Goal: Transaction & Acquisition: Purchase product/service

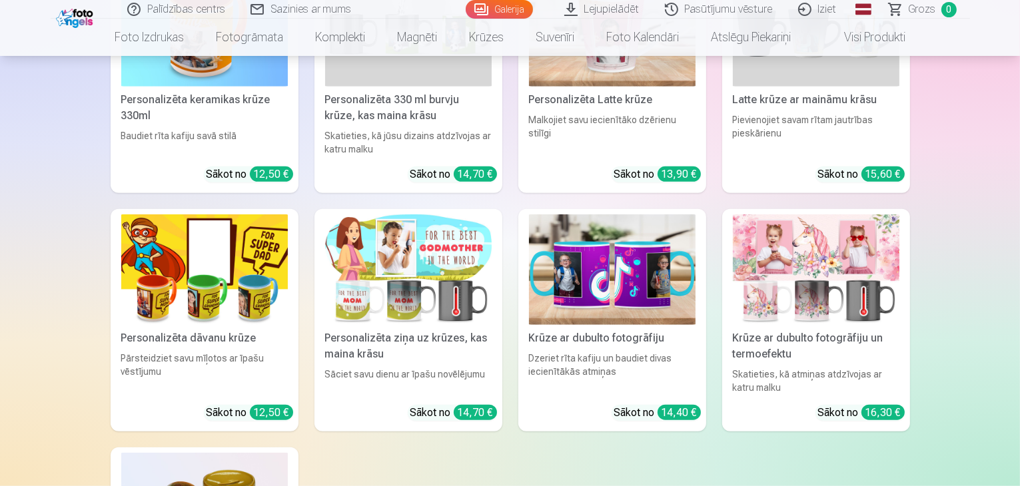
scroll to position [6330, 0]
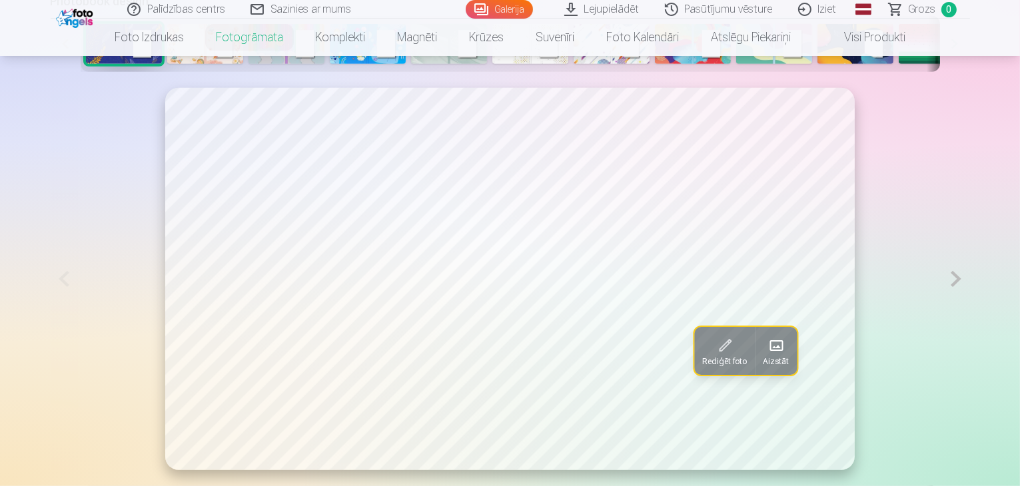
scroll to position [600, 0]
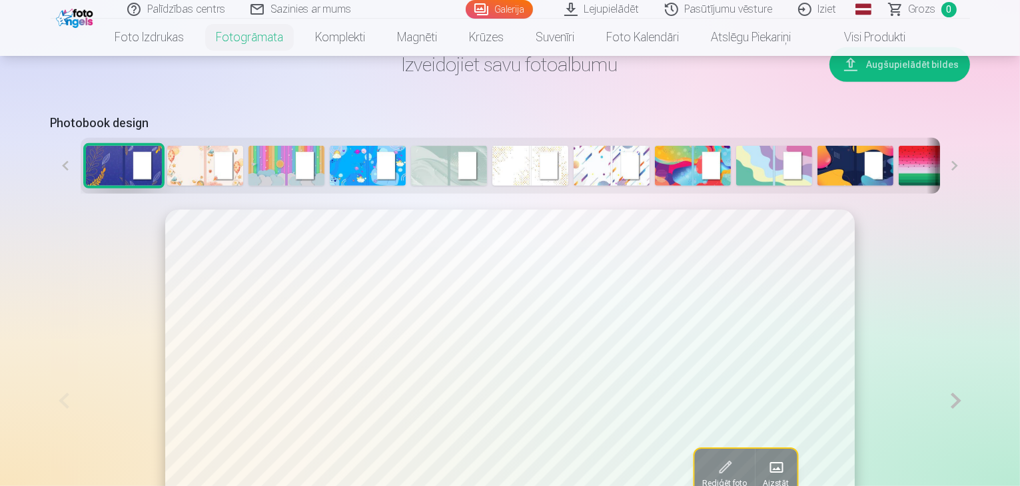
click at [655, 186] on img at bounding box center [693, 166] width 76 height 40
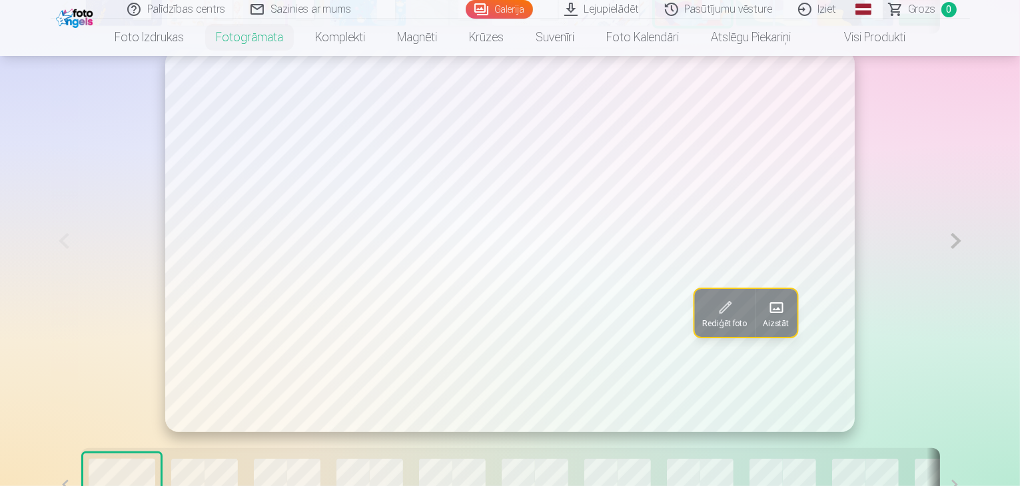
scroll to position [800, 0]
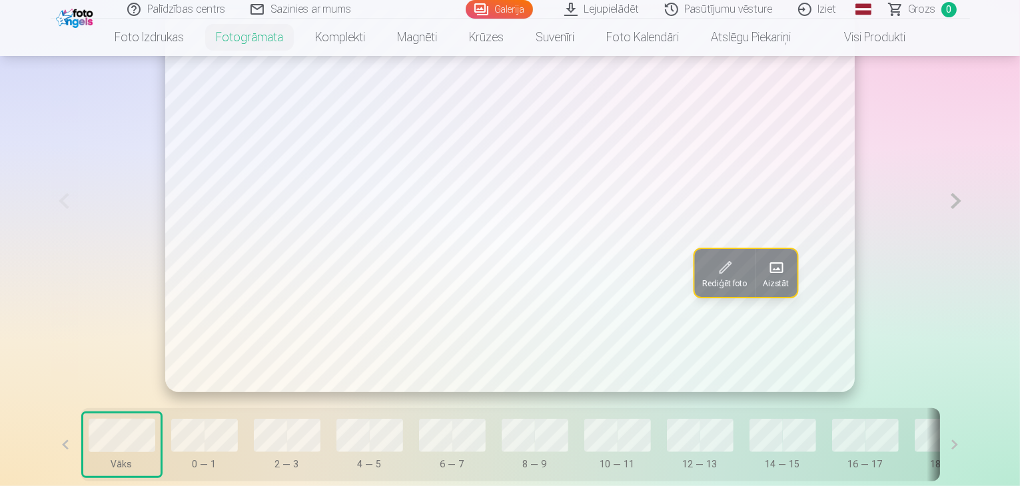
click at [766, 279] on span at bounding box center [776, 267] width 21 height 21
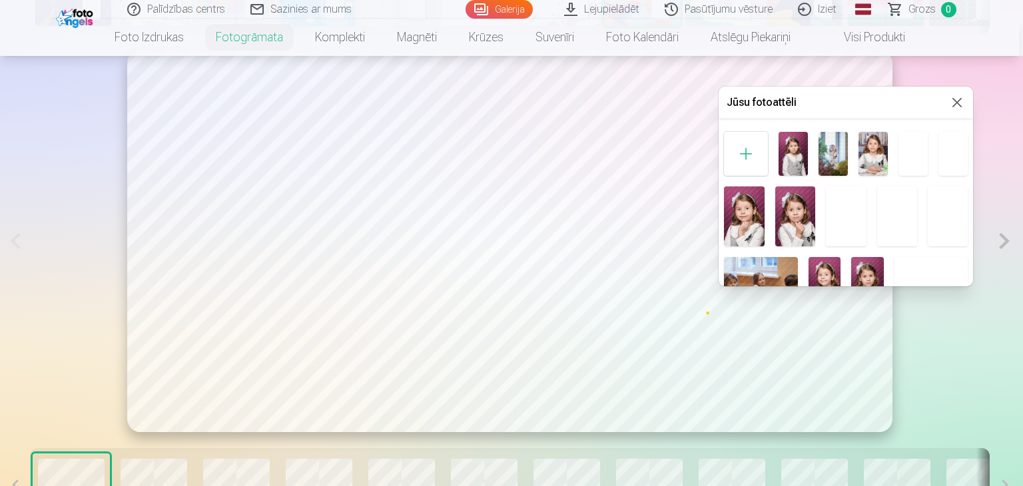
click at [824, 156] on img at bounding box center [833, 154] width 29 height 44
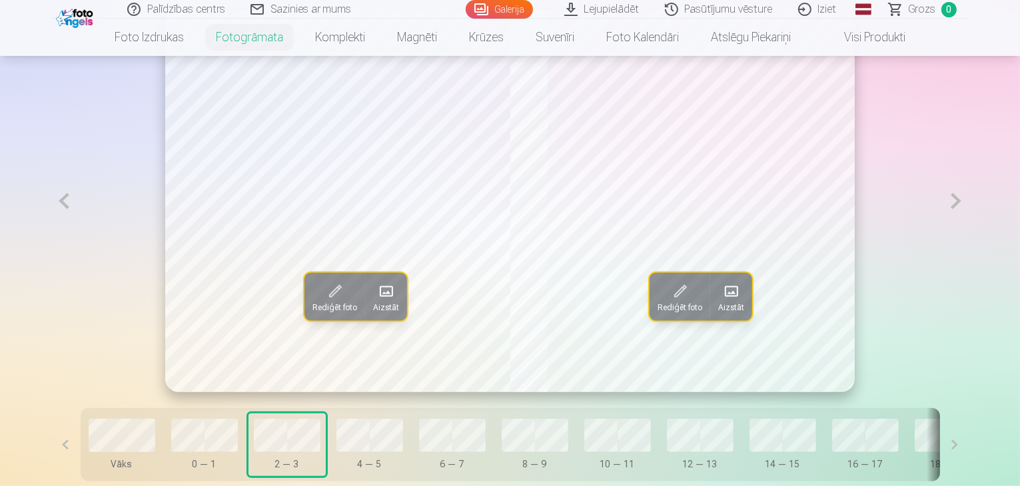
click at [376, 302] on span at bounding box center [386, 291] width 21 height 21
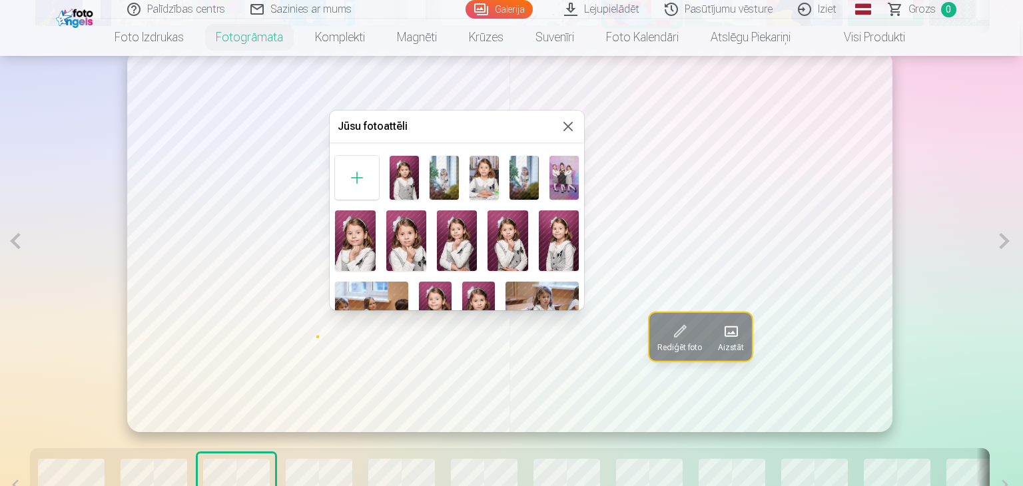
click at [490, 187] on img at bounding box center [484, 178] width 29 height 44
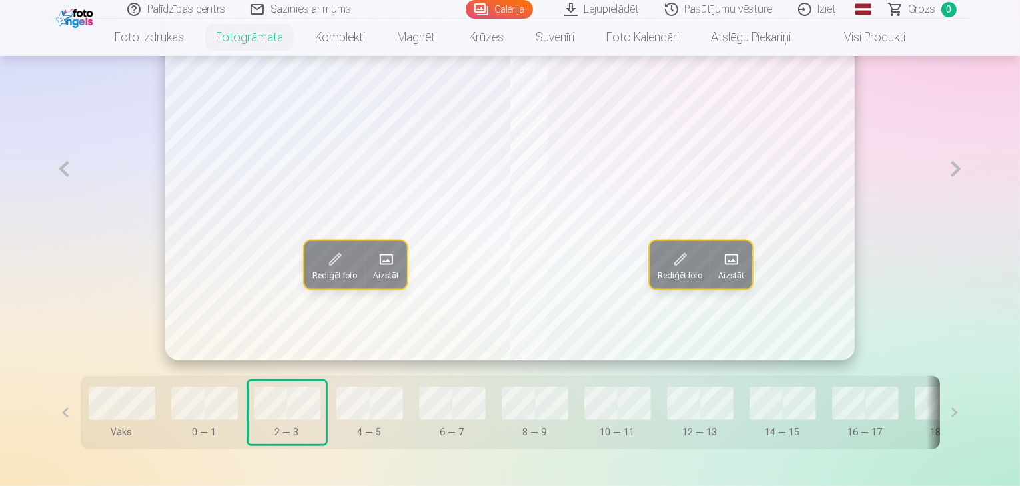
scroll to position [866, 0]
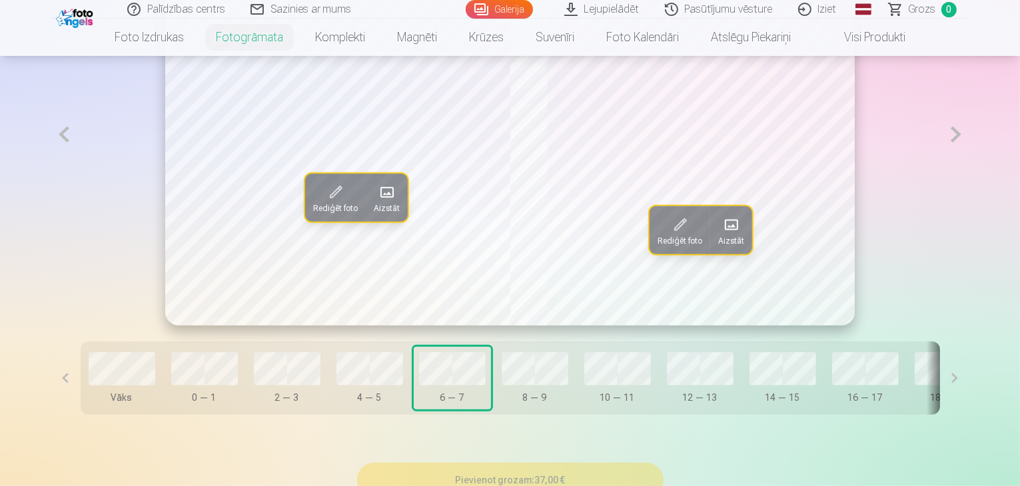
click at [374, 214] on span "Aizstāt" at bounding box center [387, 208] width 26 height 11
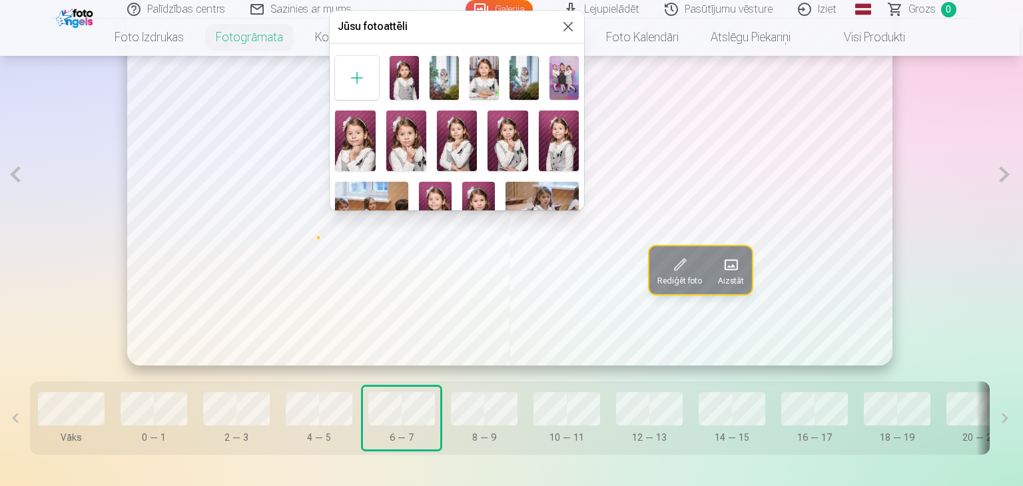
click at [554, 145] on img at bounding box center [559, 141] width 40 height 61
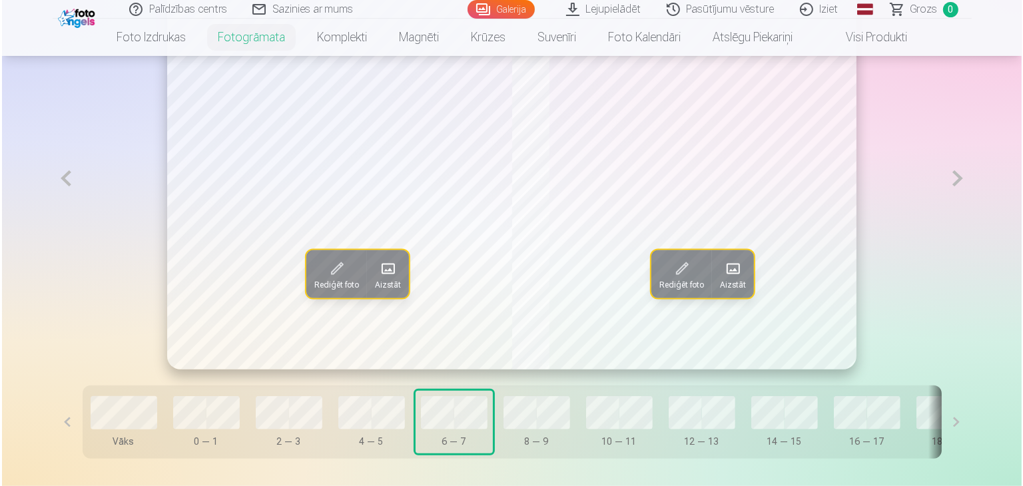
scroll to position [800, 0]
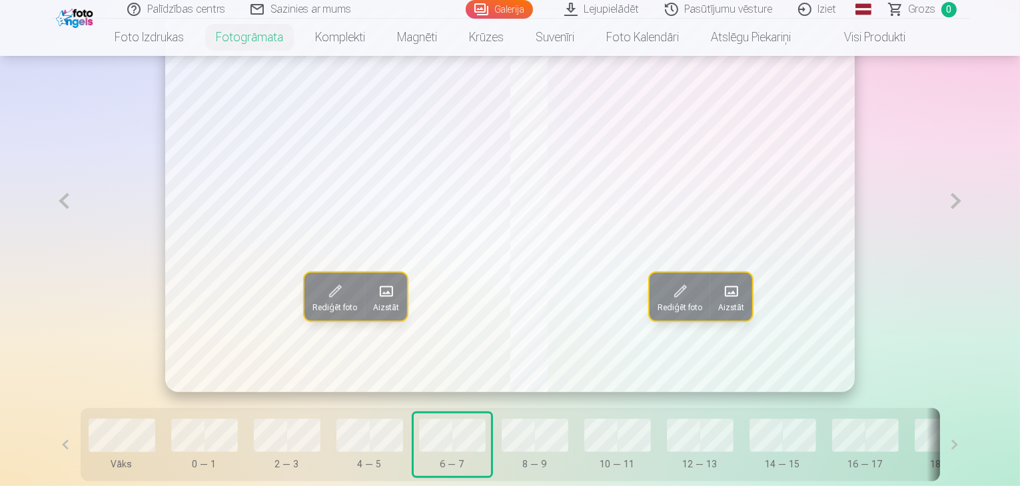
click at [376, 302] on span at bounding box center [386, 291] width 21 height 21
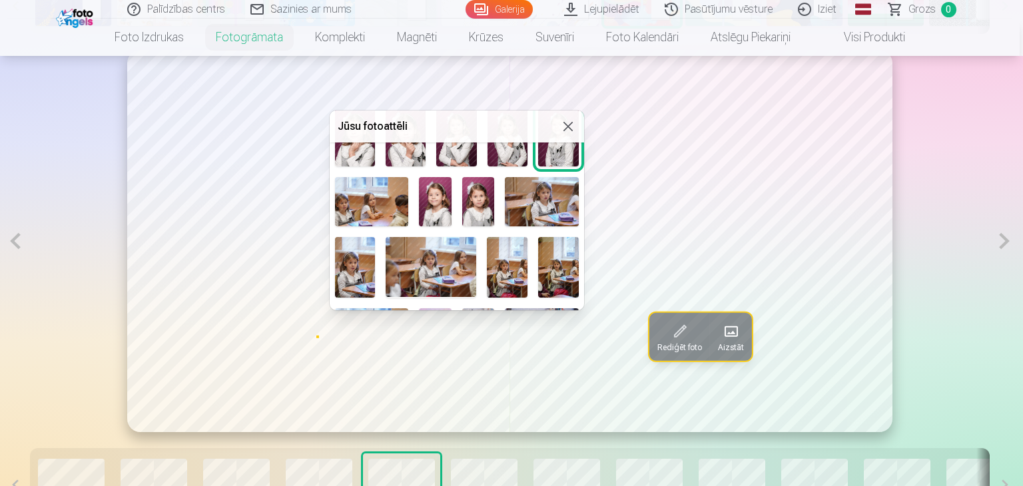
scroll to position [133, 0]
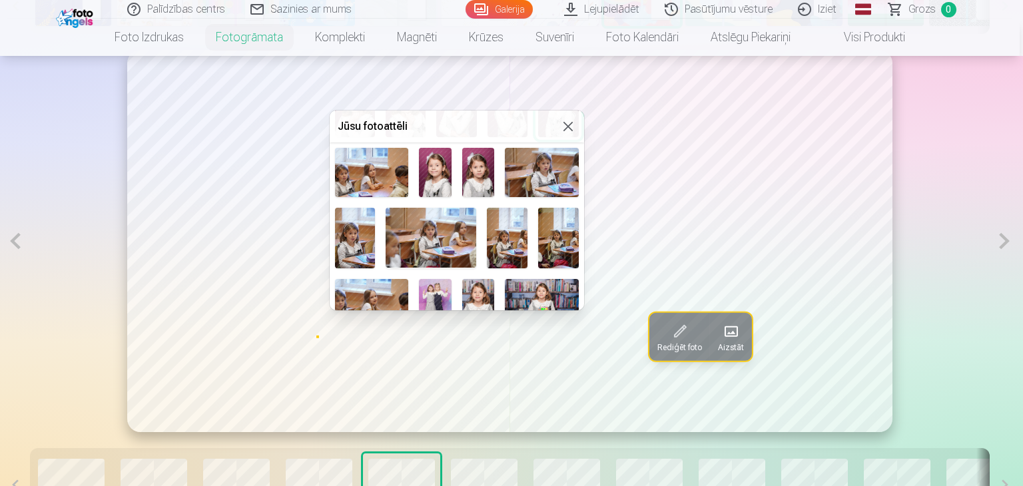
click at [352, 246] on img at bounding box center [355, 238] width 41 height 61
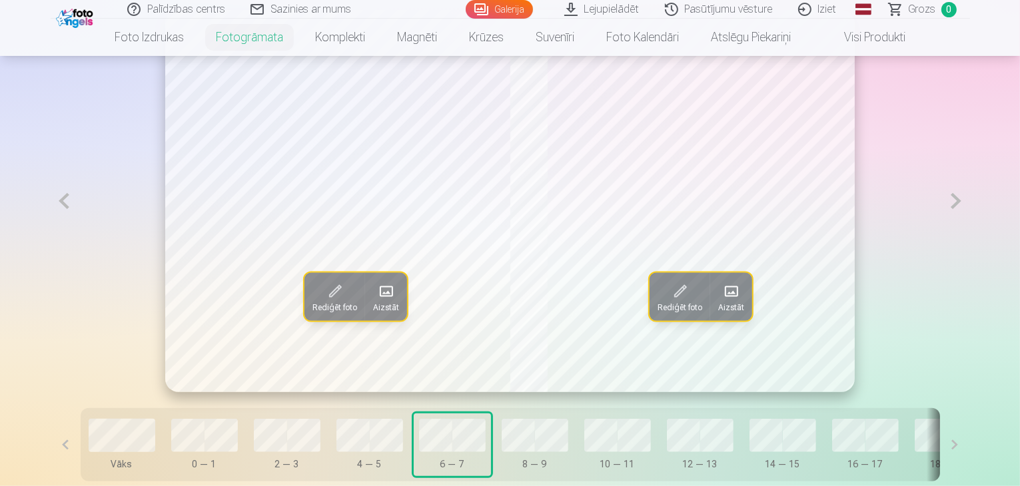
click at [376, 302] on span at bounding box center [386, 291] width 21 height 21
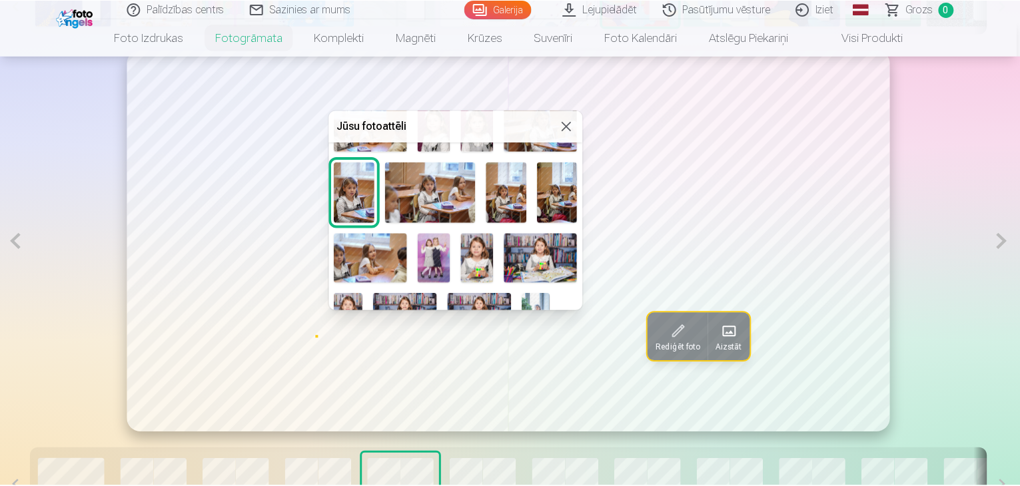
scroll to position [200, 0]
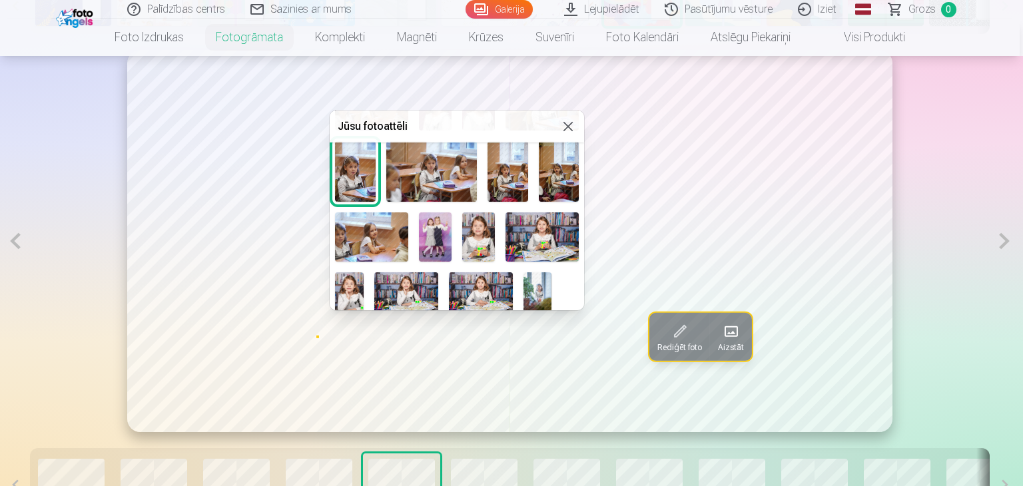
click at [485, 243] on img at bounding box center [478, 237] width 33 height 49
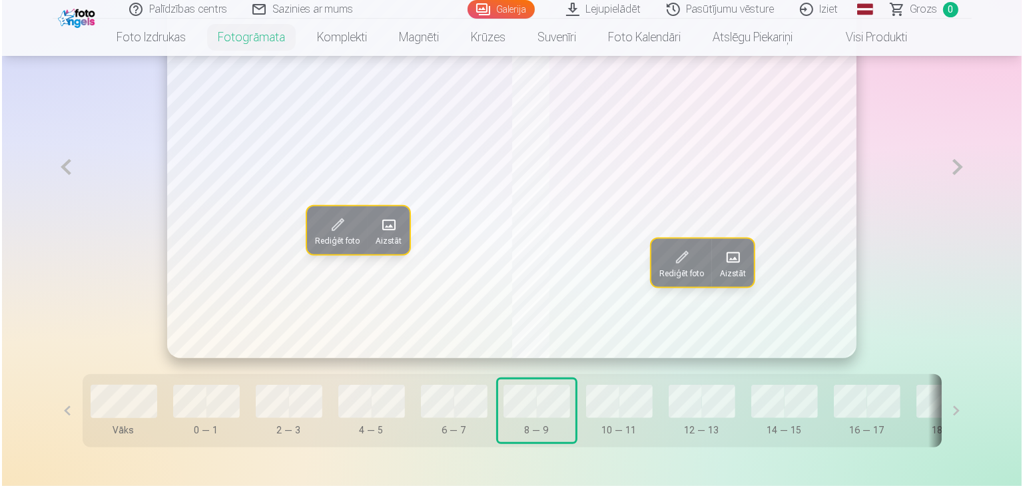
scroll to position [866, 0]
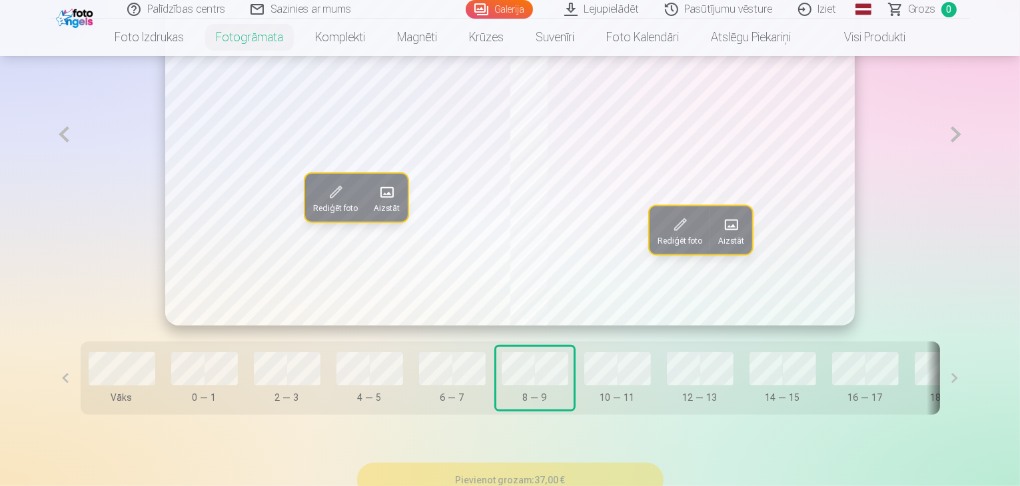
click at [376, 203] on span at bounding box center [386, 192] width 21 height 21
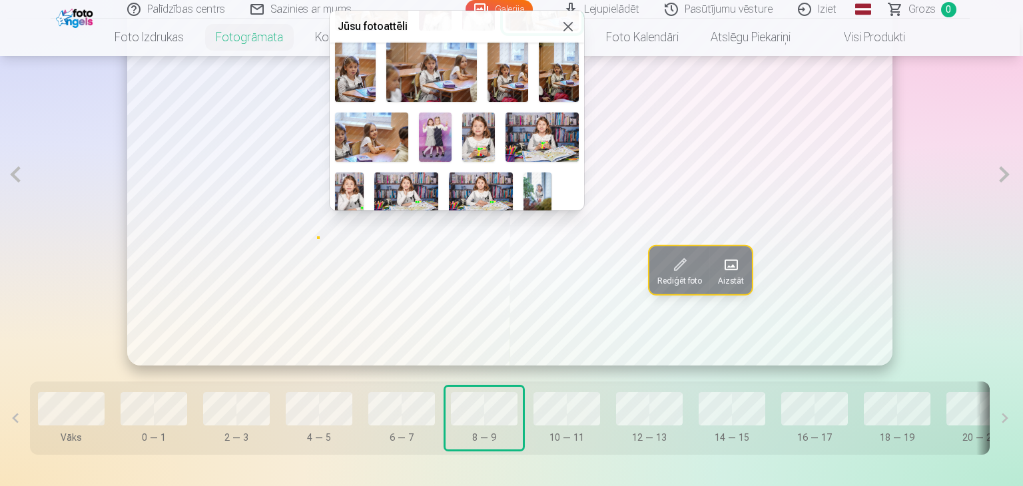
scroll to position [205, 0]
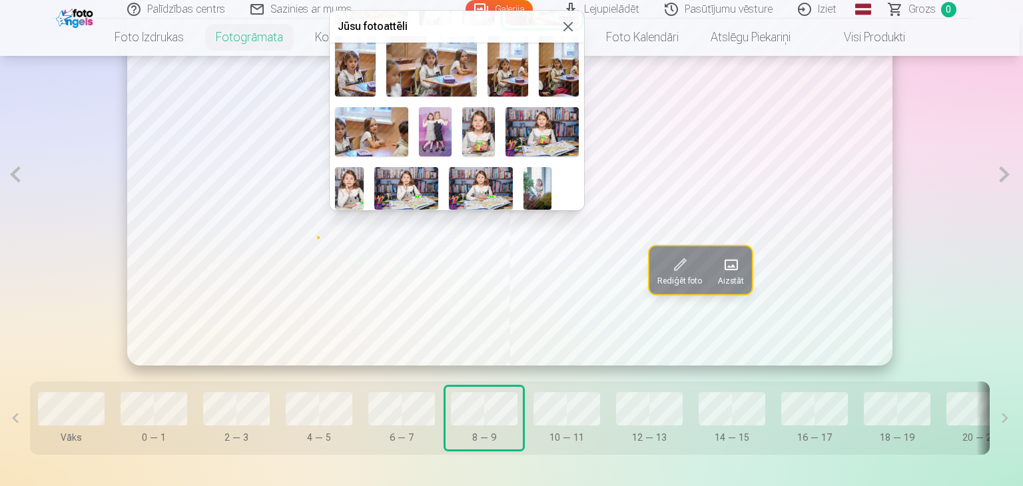
click at [526, 187] on img at bounding box center [538, 188] width 29 height 43
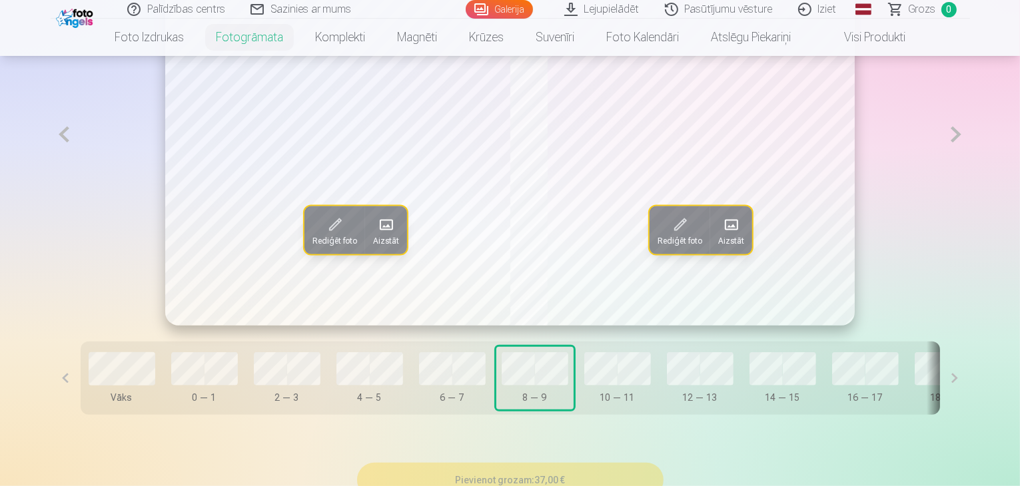
click at [376, 235] on span at bounding box center [386, 224] width 21 height 21
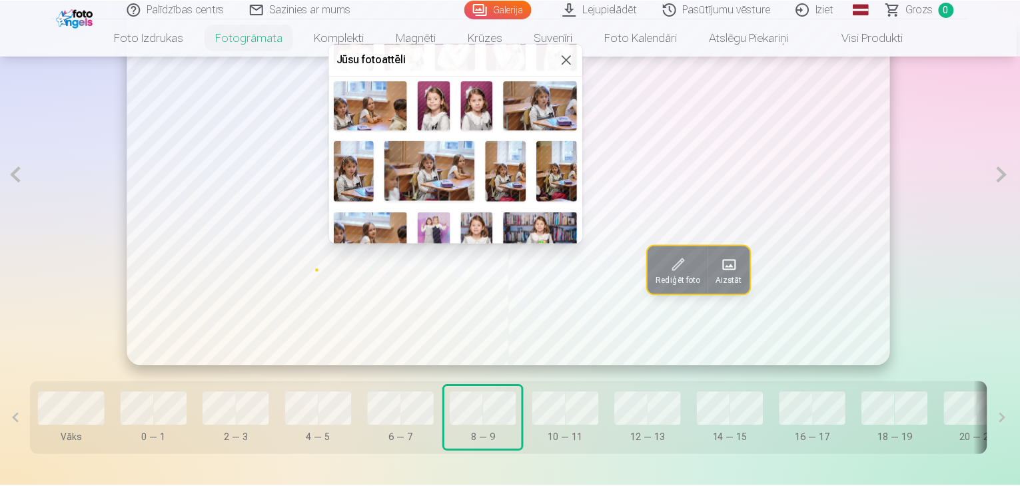
scroll to position [200, 0]
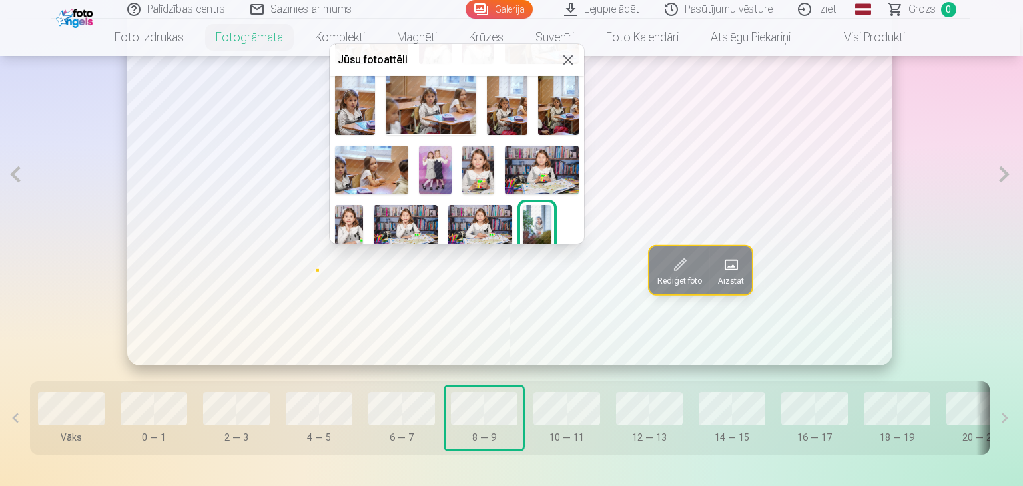
click at [349, 225] on img at bounding box center [349, 226] width 29 height 43
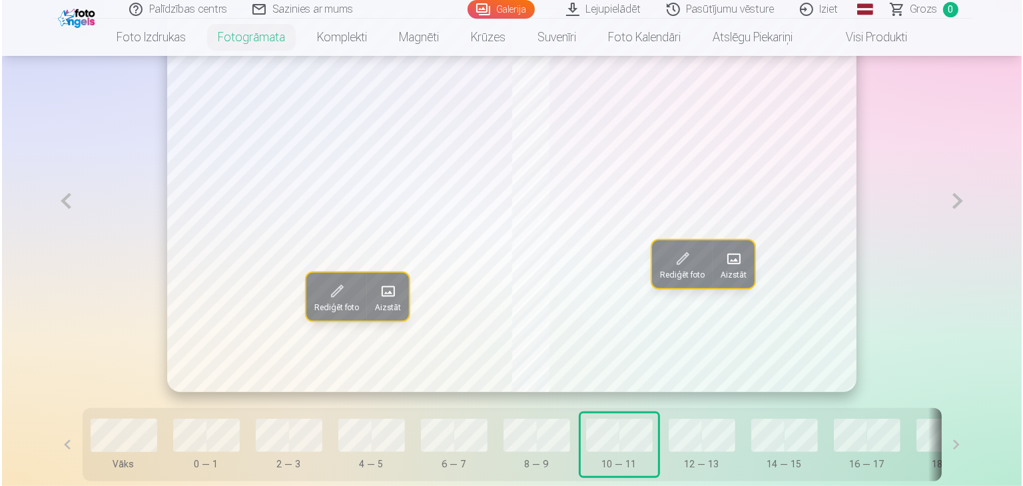
scroll to position [866, 0]
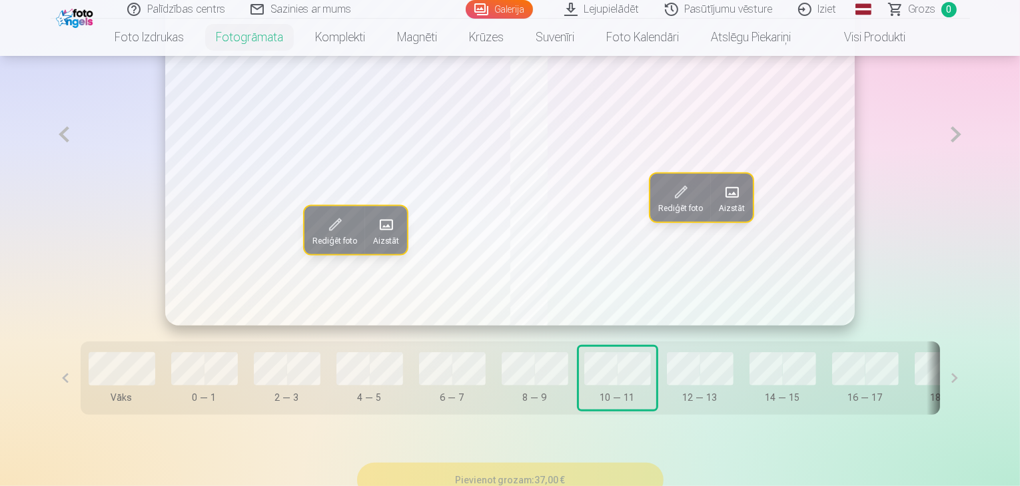
click at [734, 214] on span "Aizstāt" at bounding box center [732, 208] width 26 height 11
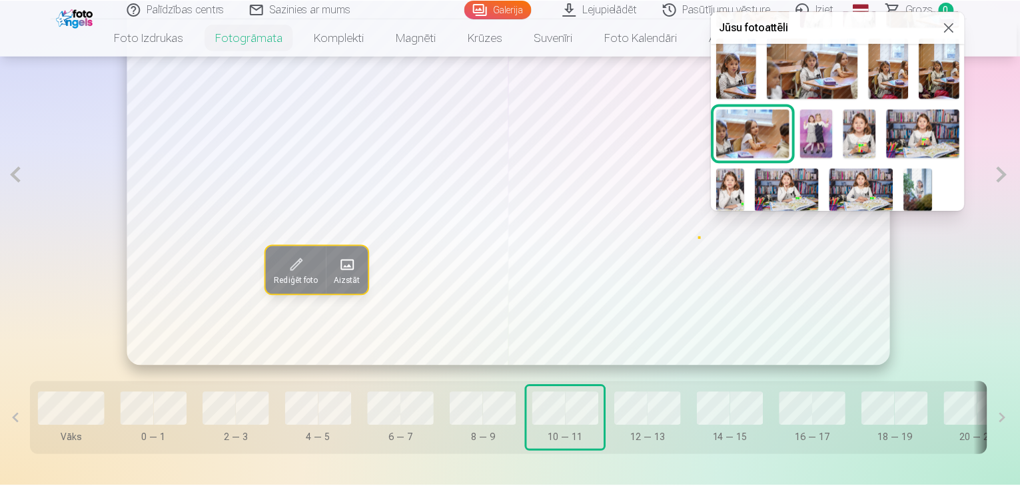
scroll to position [205, 0]
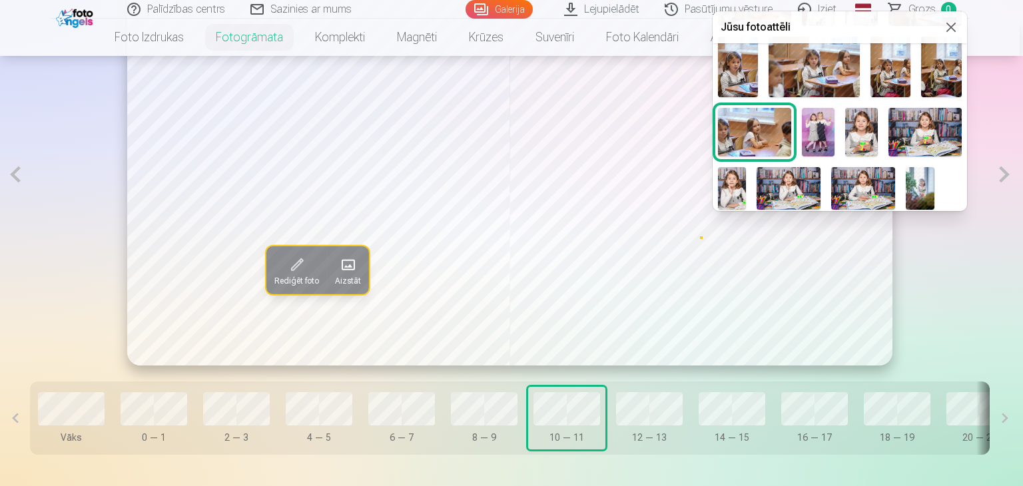
click at [864, 193] on img at bounding box center [864, 188] width 64 height 43
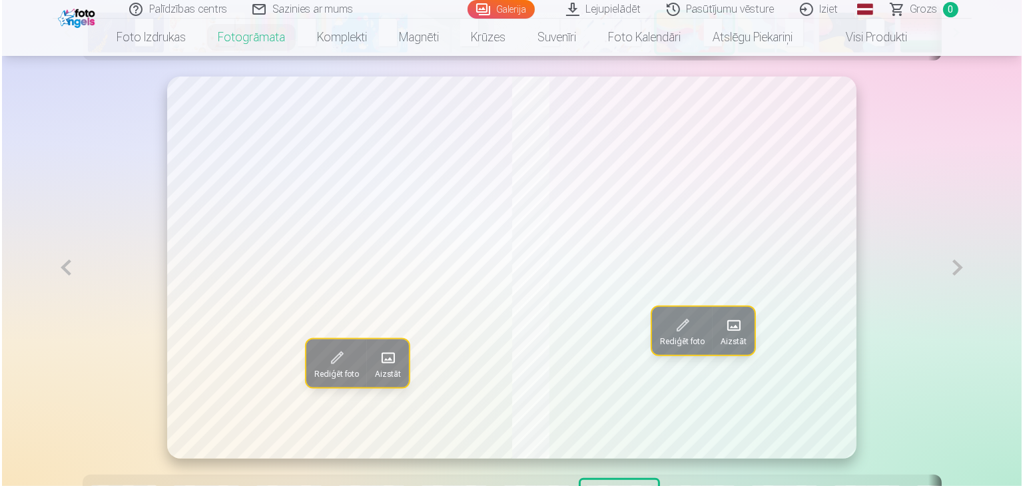
scroll to position [866, 0]
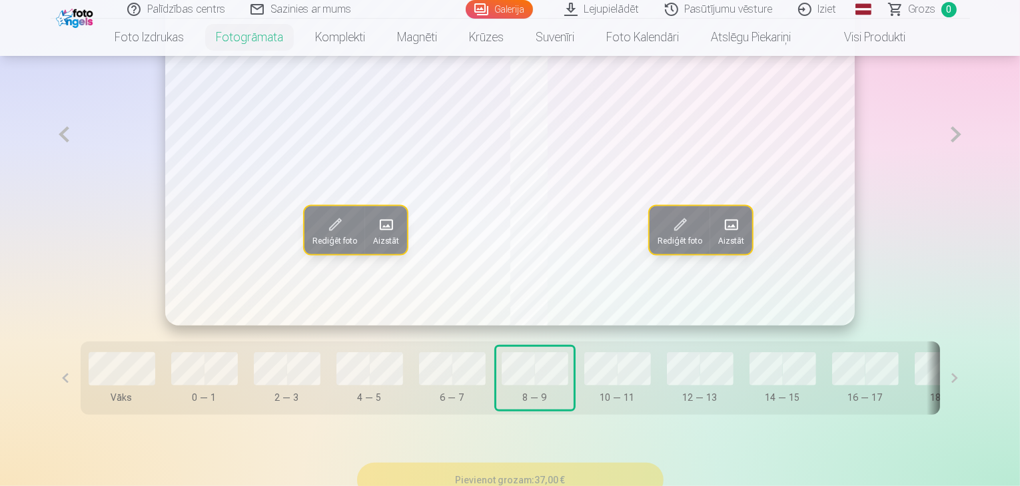
click at [667, 386] on div at bounding box center [700, 368] width 67 height 33
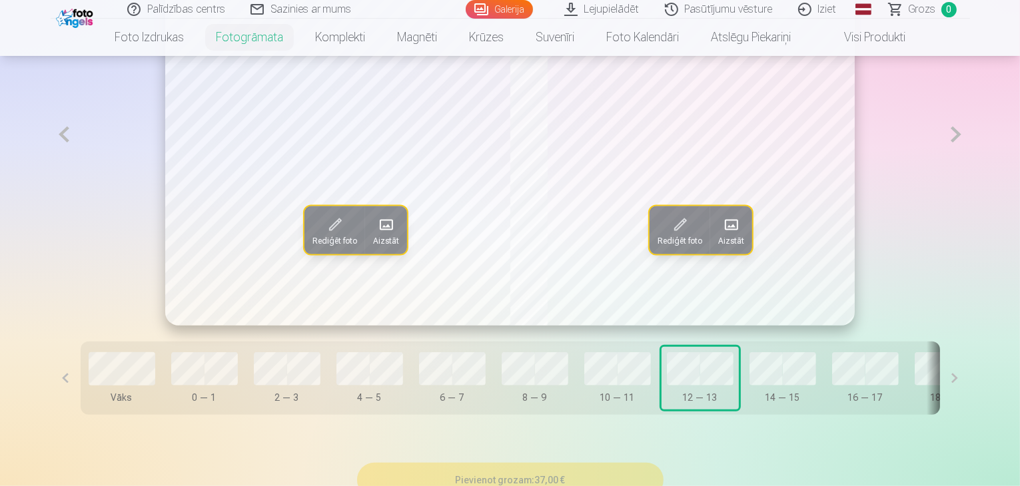
click at [720, 254] on button "Aizstāt" at bounding box center [731, 230] width 42 height 48
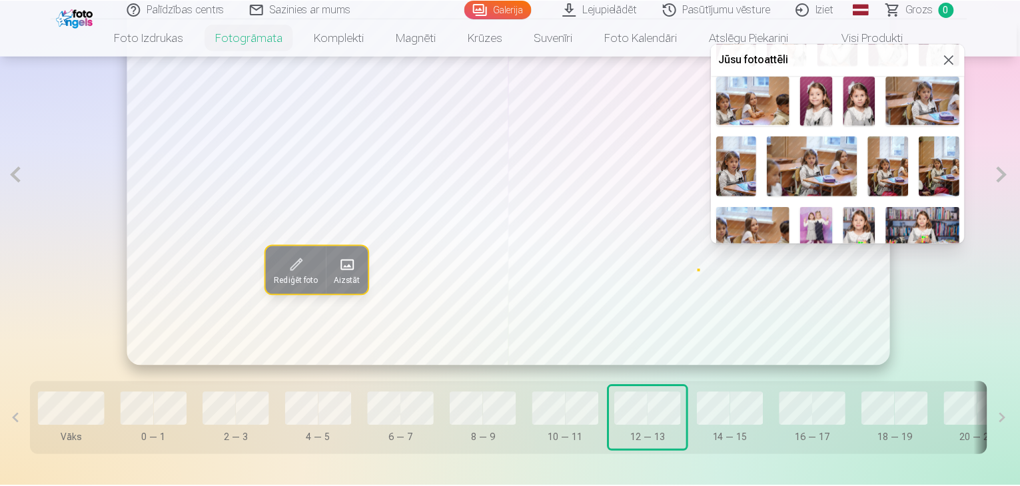
scroll to position [205, 0]
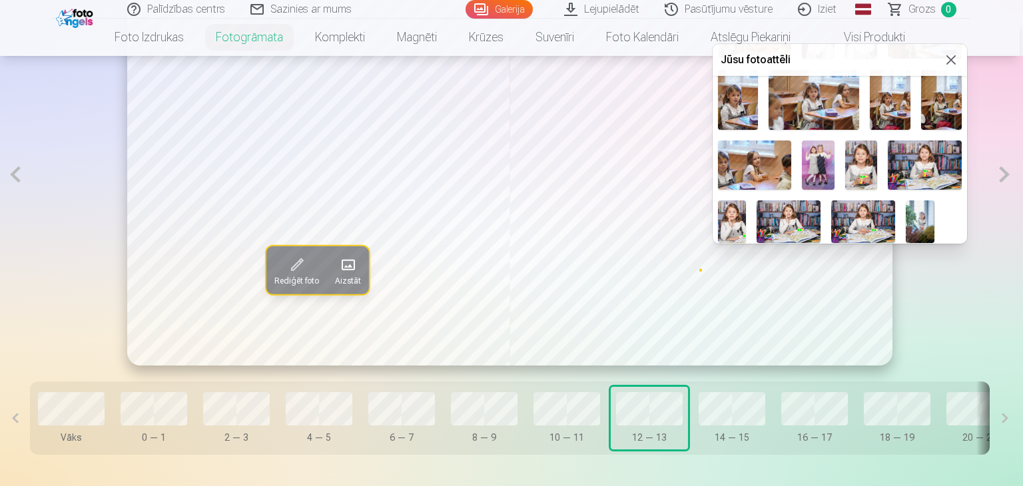
click at [790, 228] on img at bounding box center [789, 222] width 64 height 43
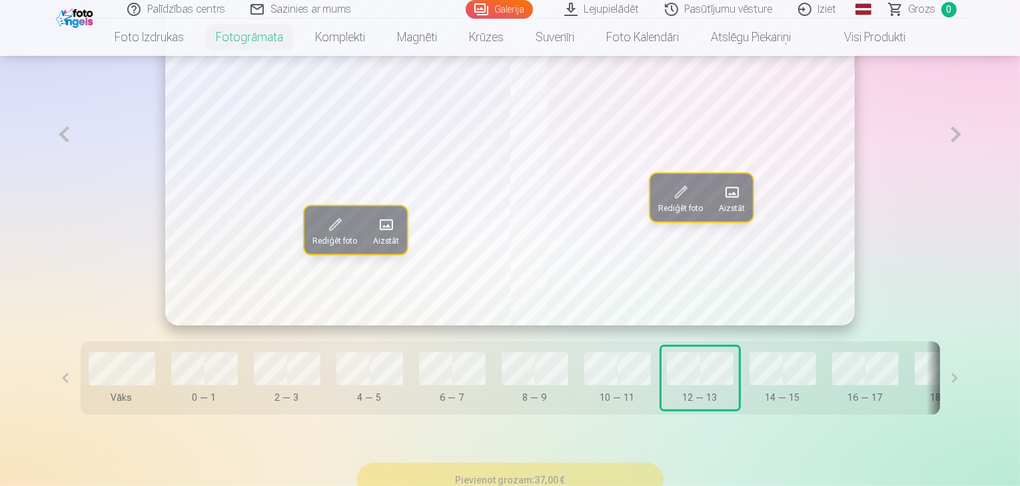
click at [325, 235] on span at bounding box center [335, 224] width 21 height 21
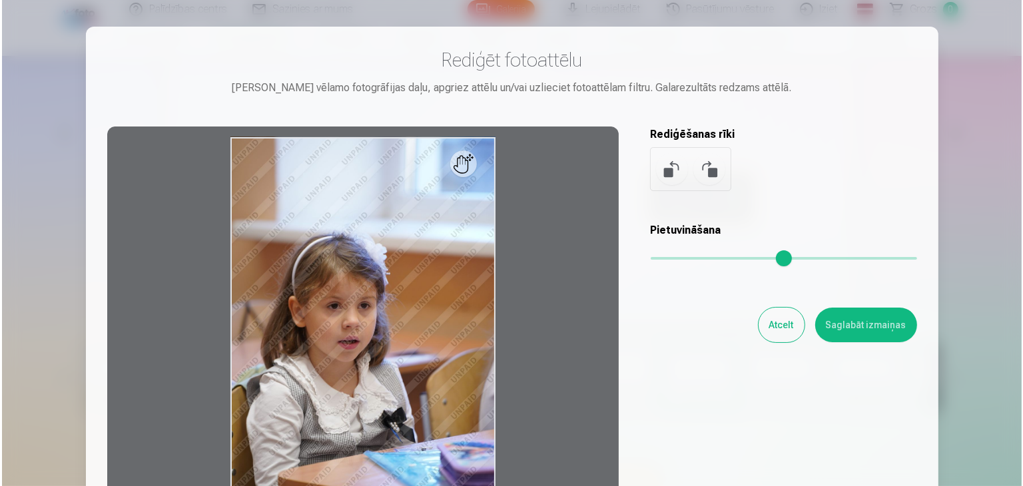
scroll to position [868, 0]
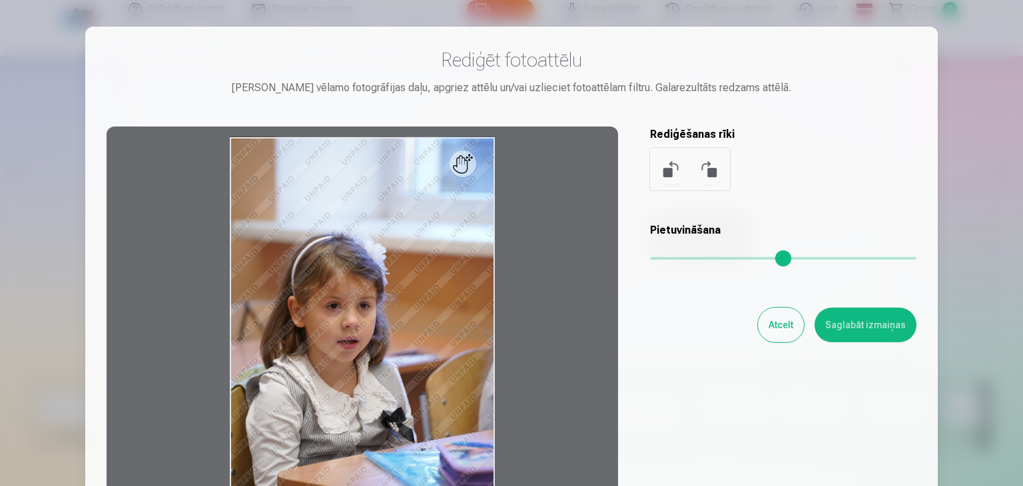
click at [776, 332] on button "Atcelt" at bounding box center [781, 325] width 46 height 35
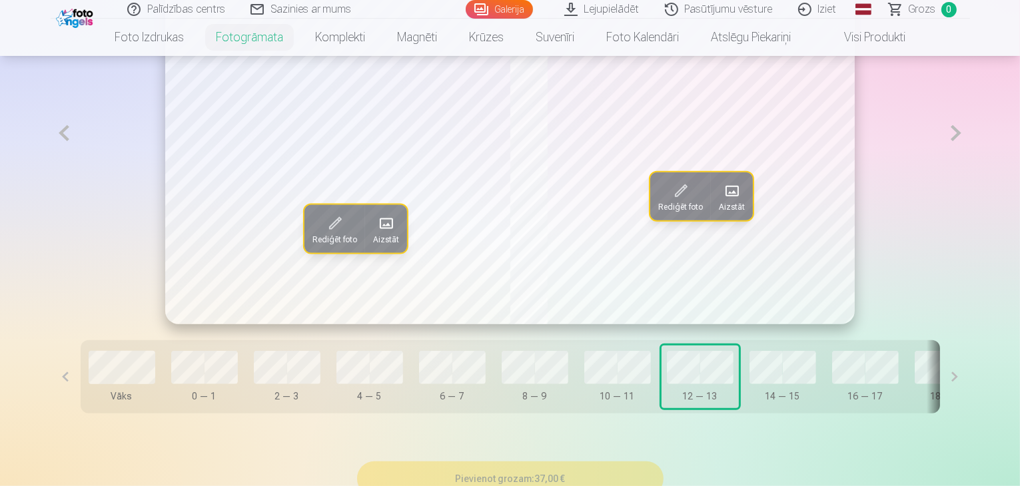
click at [373, 245] on span "Aizstāt" at bounding box center [386, 239] width 26 height 11
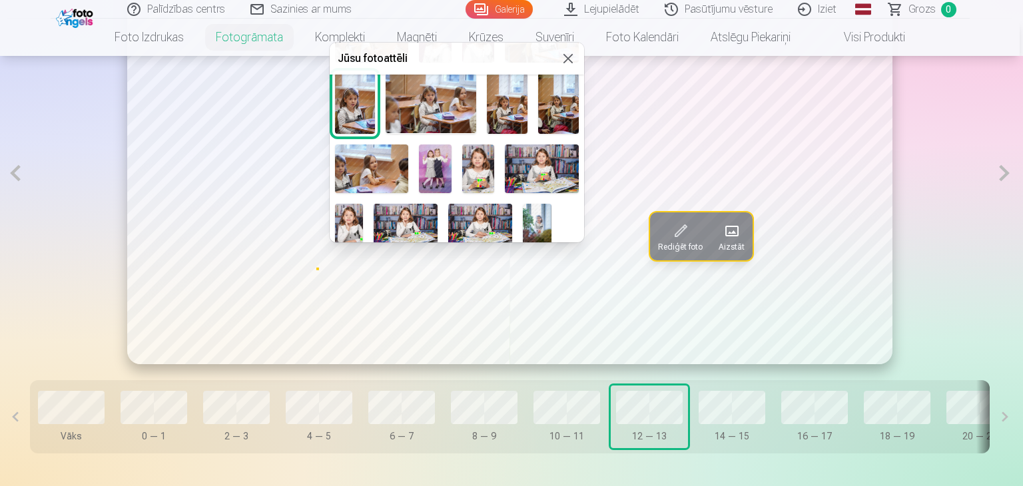
scroll to position [205, 0]
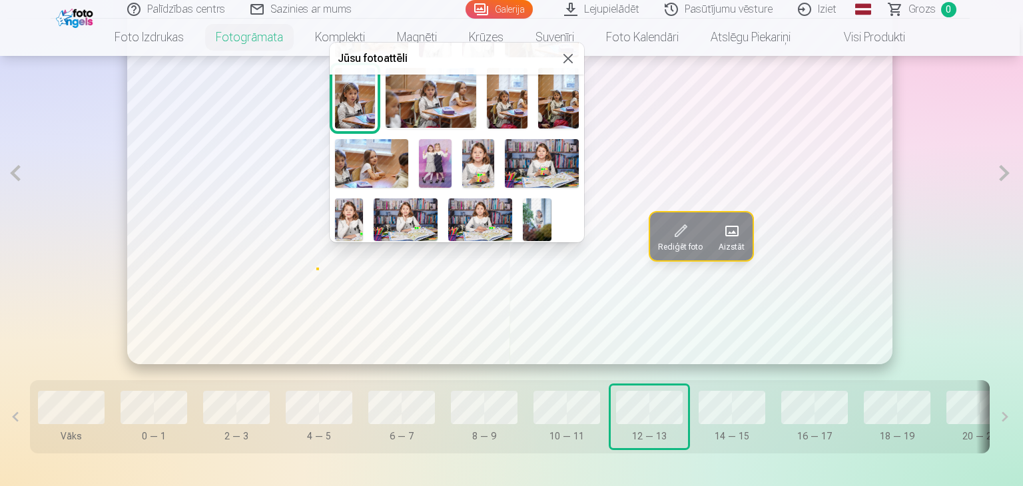
click at [348, 227] on img at bounding box center [349, 220] width 29 height 43
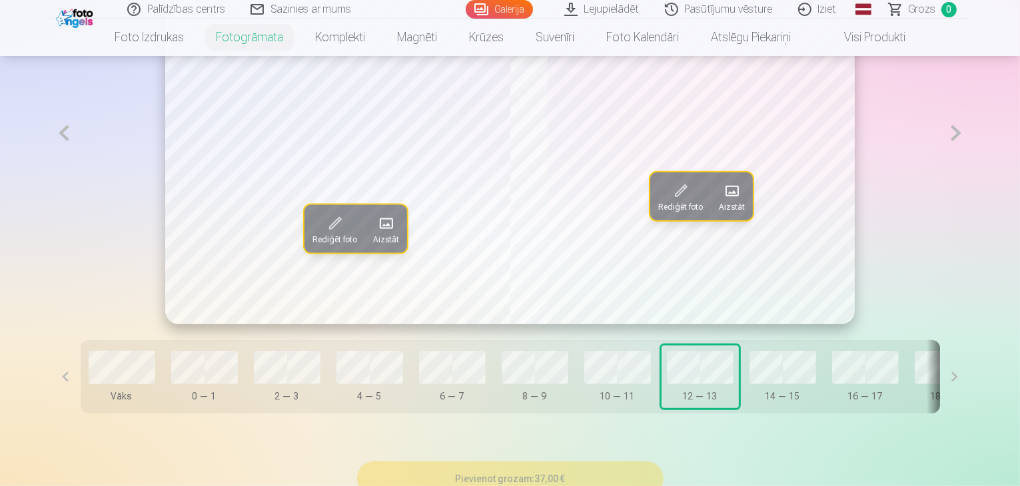
click at [376, 234] on span at bounding box center [386, 223] width 21 height 21
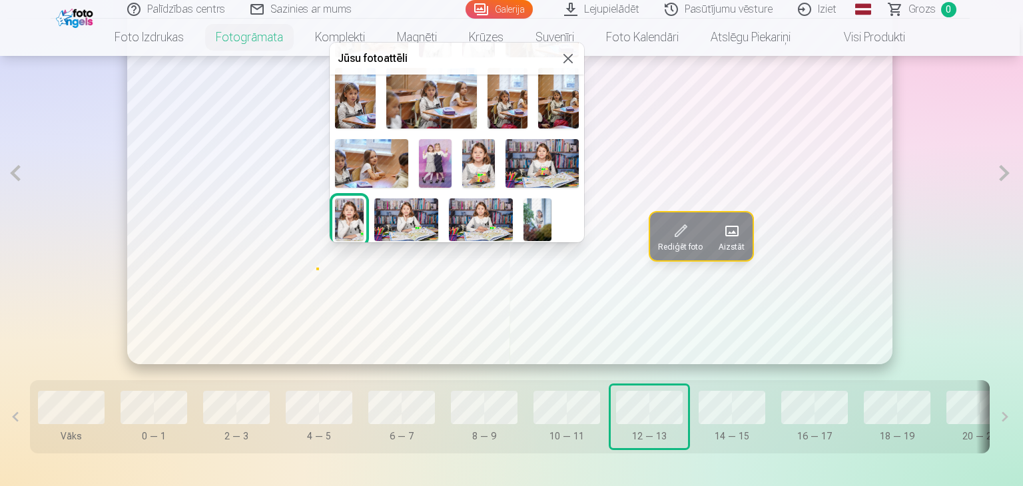
click at [408, 208] on img at bounding box center [406, 220] width 64 height 43
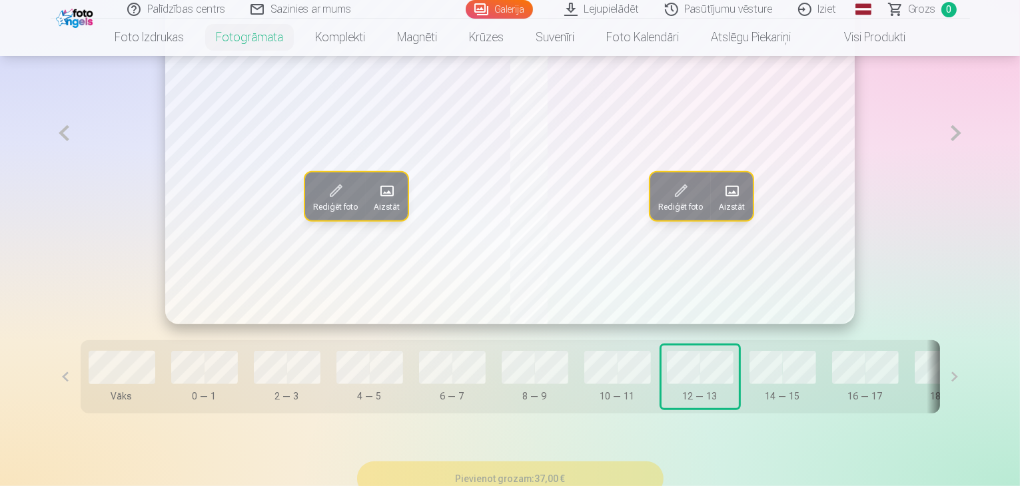
click at [374, 213] on span "Aizstāt" at bounding box center [387, 207] width 26 height 11
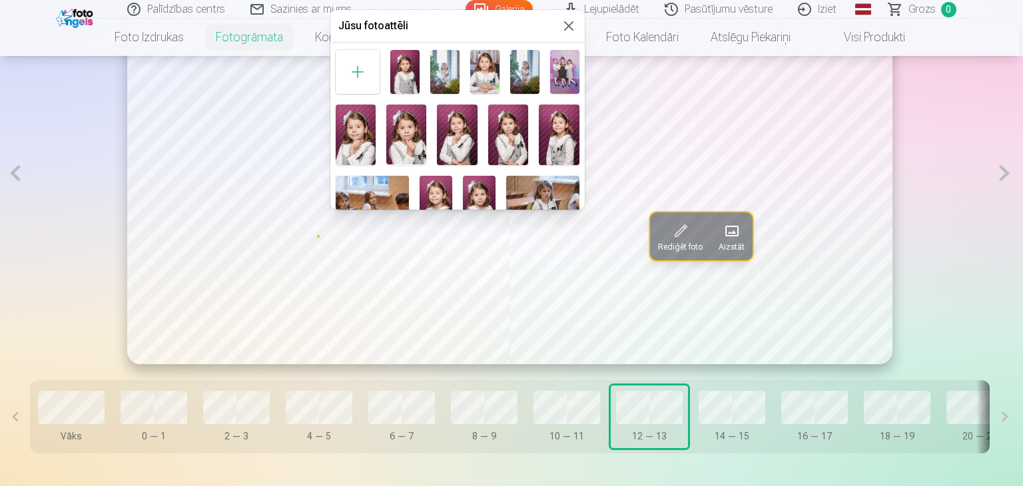
scroll to position [72, 0]
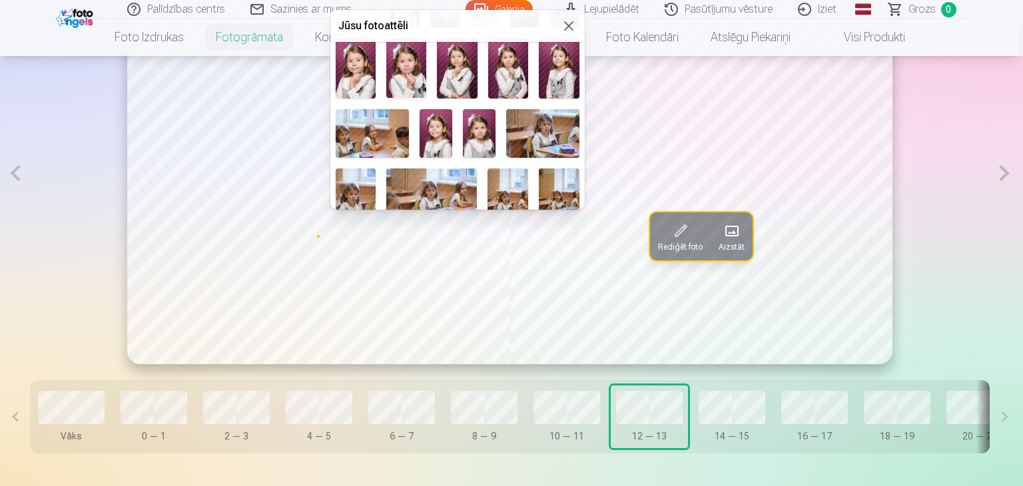
click at [546, 121] on img at bounding box center [542, 133] width 73 height 49
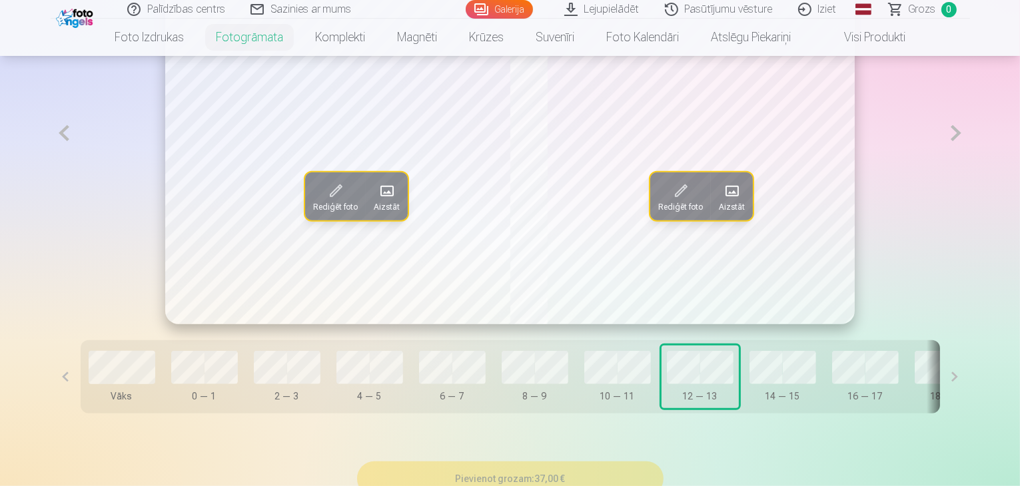
click at [376, 202] on span at bounding box center [386, 191] width 21 height 21
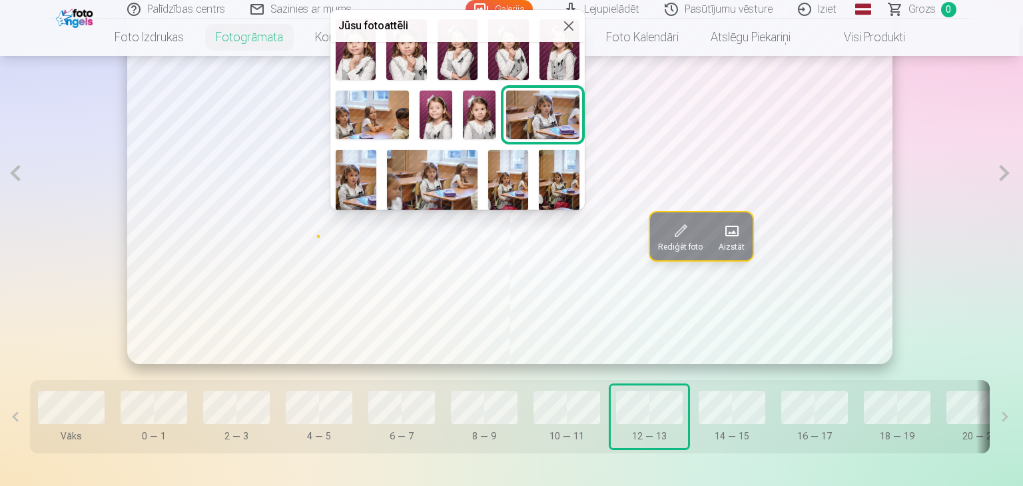
scroll to position [133, 0]
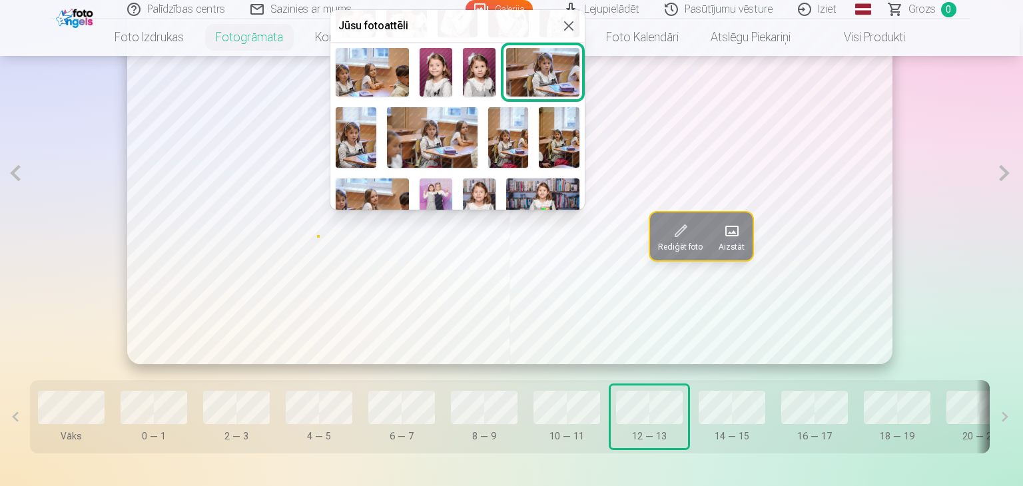
click at [561, 143] on img at bounding box center [559, 137] width 41 height 61
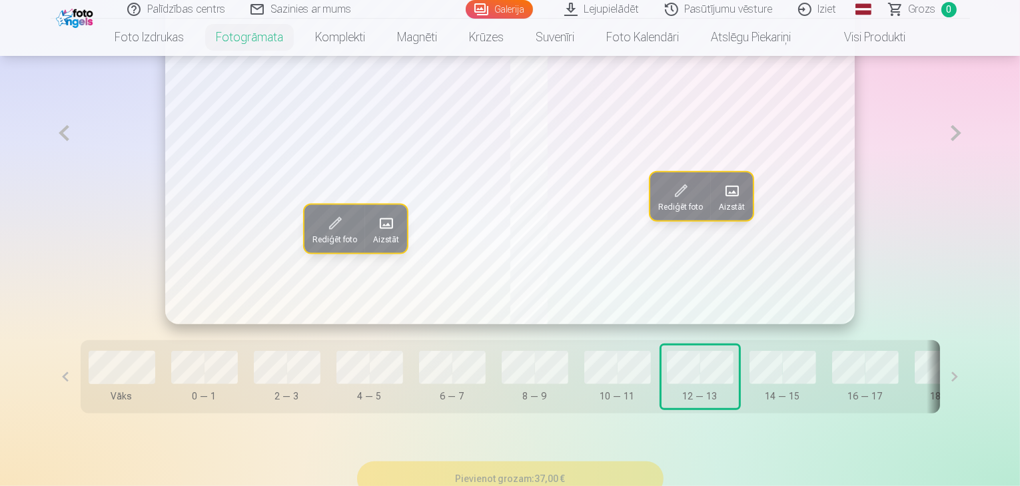
click at [376, 234] on span at bounding box center [386, 223] width 21 height 21
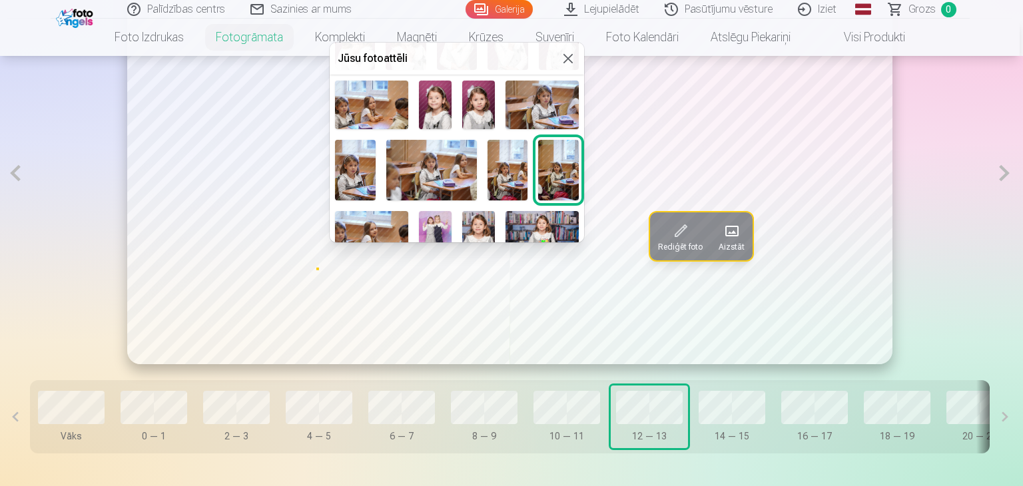
click at [497, 177] on img at bounding box center [508, 170] width 41 height 61
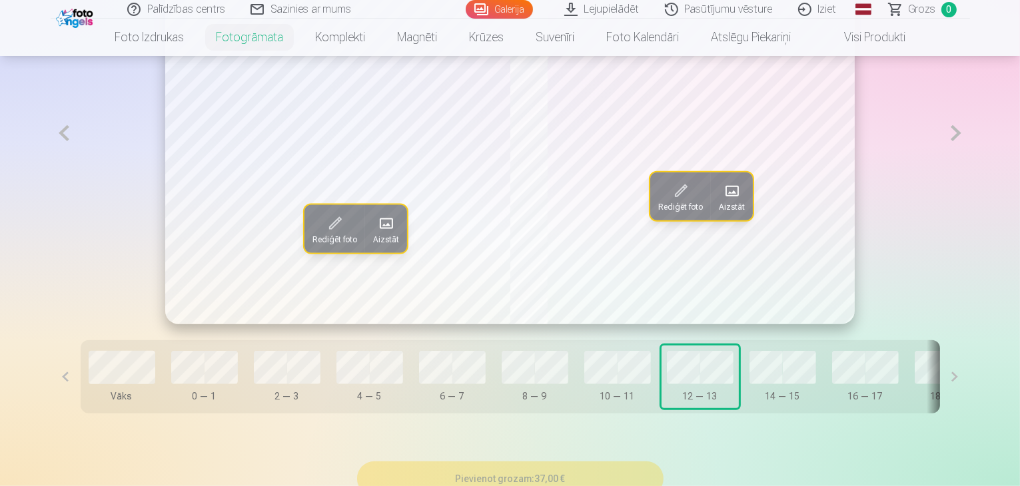
click at [109, 401] on button "Vāks" at bounding box center [121, 377] width 77 height 63
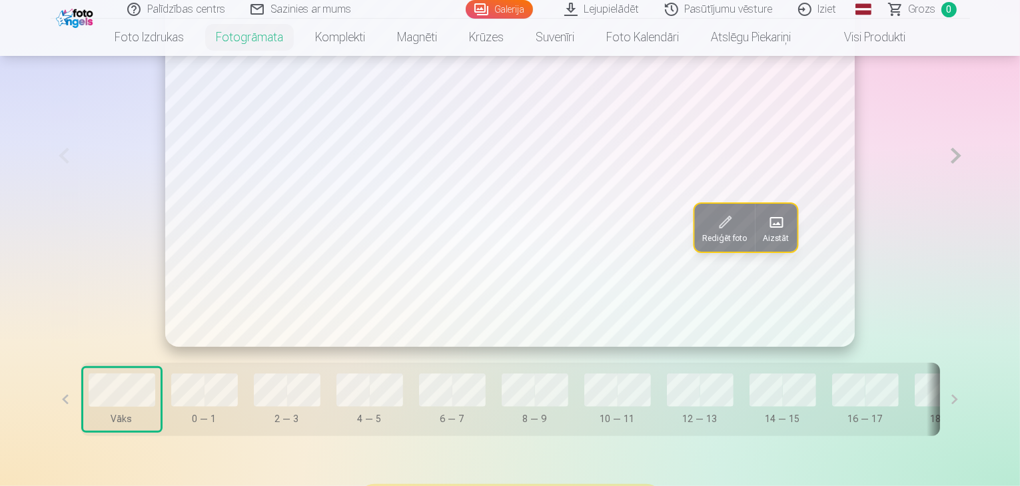
scroll to position [868, 0]
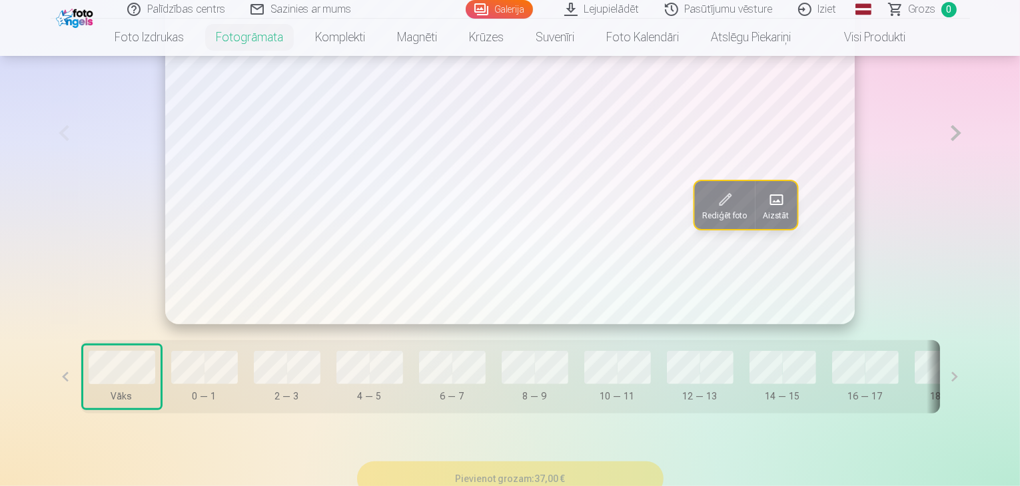
click at [766, 211] on span at bounding box center [776, 199] width 21 height 21
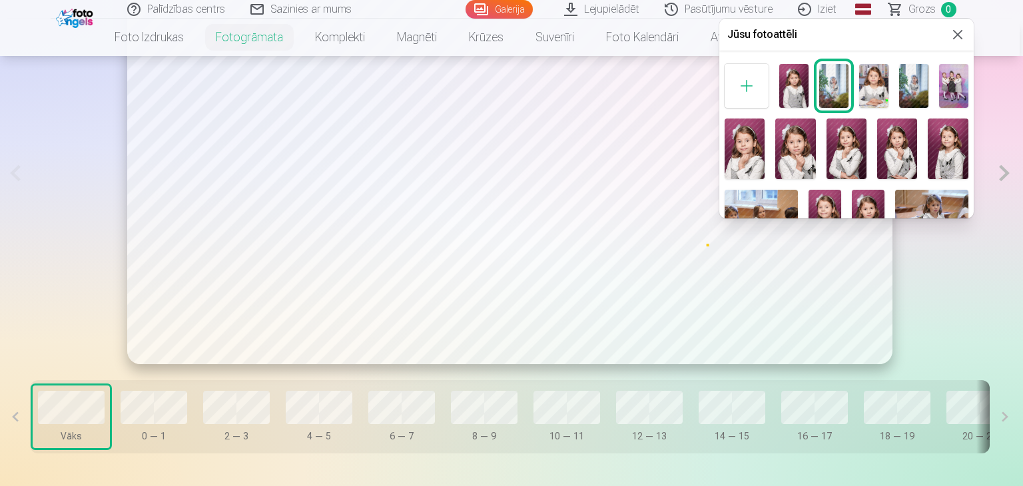
click at [880, 203] on img at bounding box center [868, 214] width 33 height 49
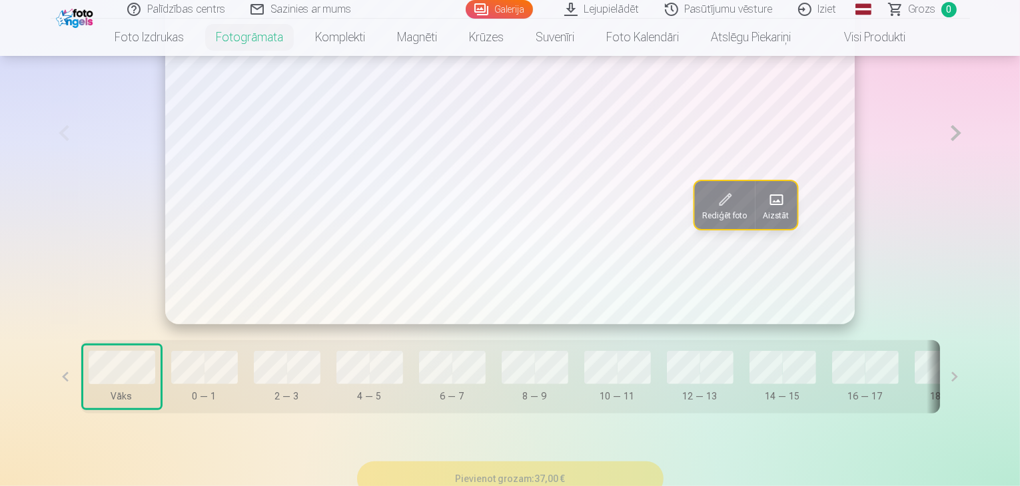
click at [954, 275] on div "Rediģēt foto Aizstāt" at bounding box center [511, 133] width 920 height 382
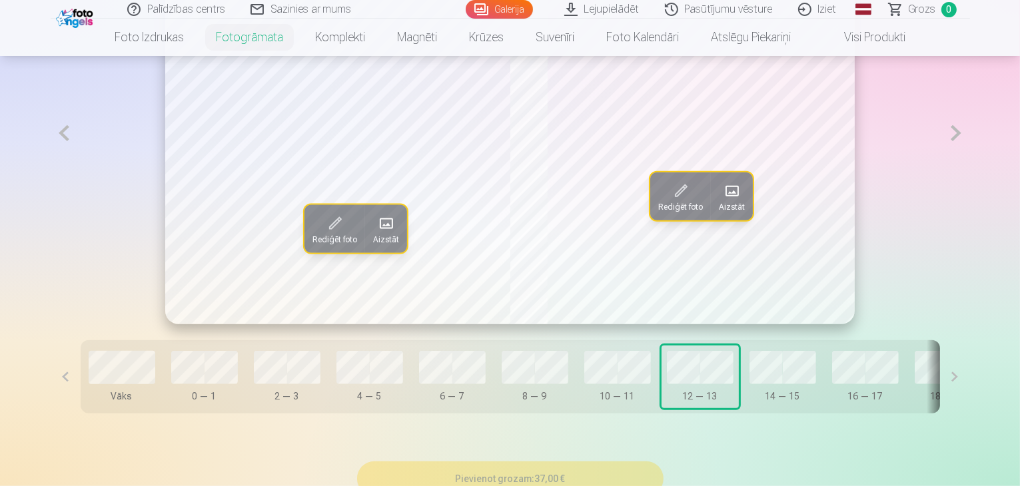
click at [731, 202] on span at bounding box center [731, 191] width 21 height 21
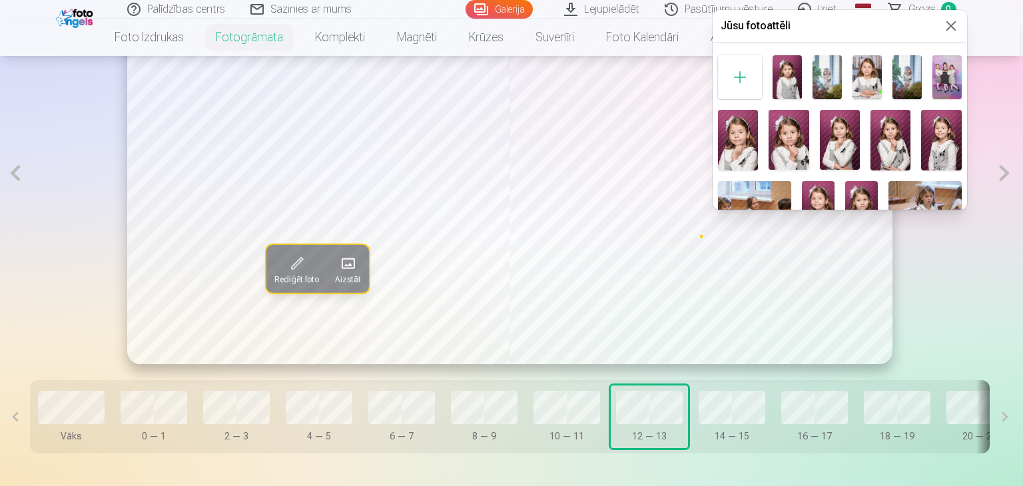
click at [826, 85] on img at bounding box center [827, 77] width 29 height 44
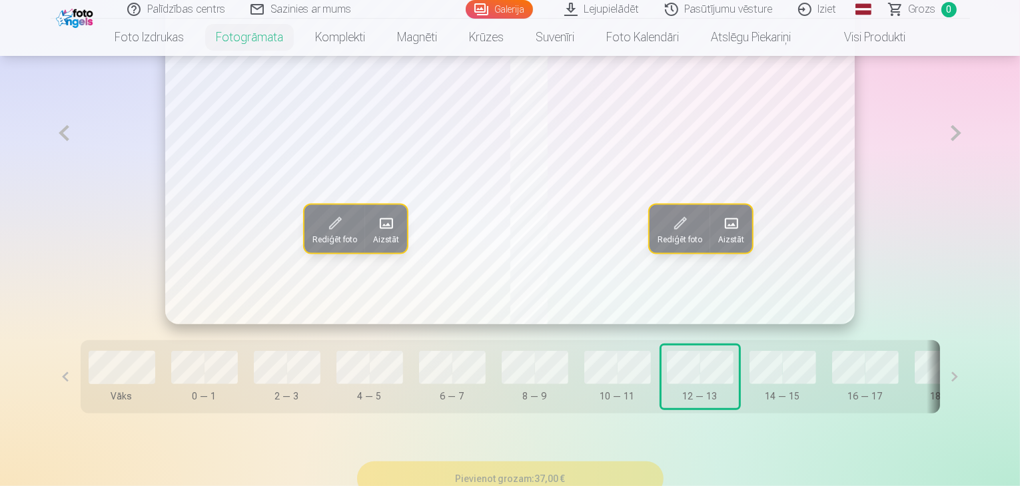
click at [952, 218] on div "Rediģēt foto Aizstāt Rediģēt foto Aizstāt" at bounding box center [511, 133] width 920 height 382
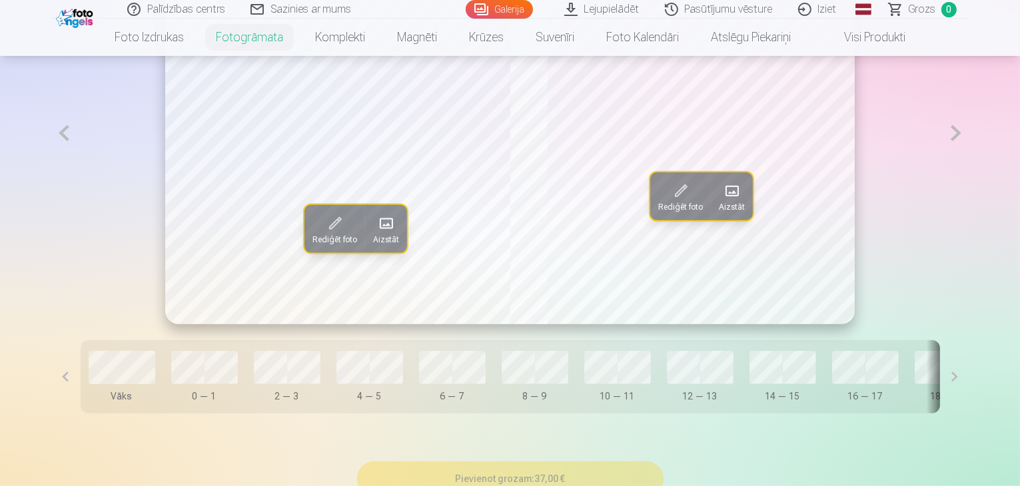
click at [778, 414] on div "Vāks 0 — 1 2 — 3 4 — 5 6 — 7 8 — 9 10 — 11 12 — 13 14 — 15 16 — 17 18 — 19 20 —…" at bounding box center [511, 376] width 860 height 73
drag, startPoint x: 561, startPoint y: 456, endPoint x: 624, endPoint y: 454, distance: 62.6
click at [624, 414] on div "Vāks 0 — 1 2 — 3 4 — 5 6 — 7 8 — 9 10 — 11 12 — 13 14 — 15 16 — 17 18 — 19 20 —…" at bounding box center [511, 376] width 860 height 73
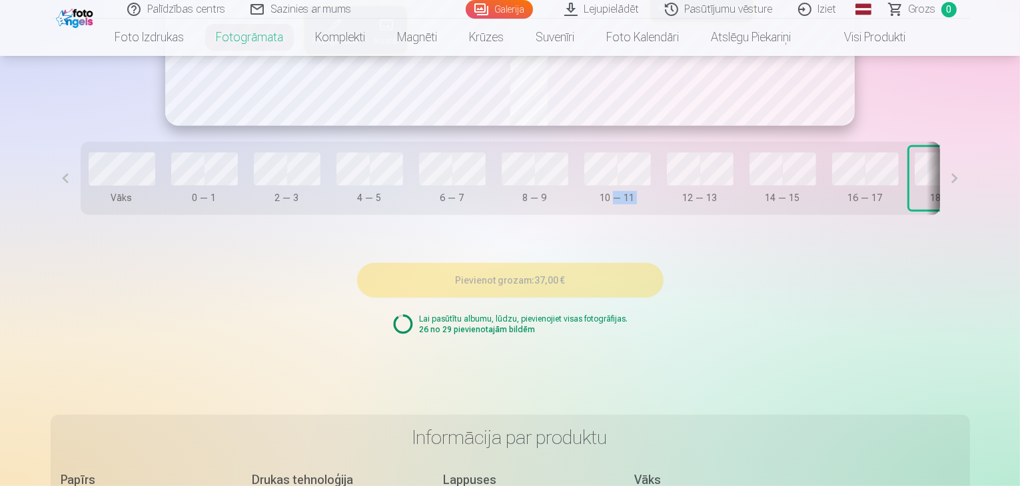
scroll to position [1067, 0]
click at [970, 214] on button at bounding box center [955, 177] width 30 height 73
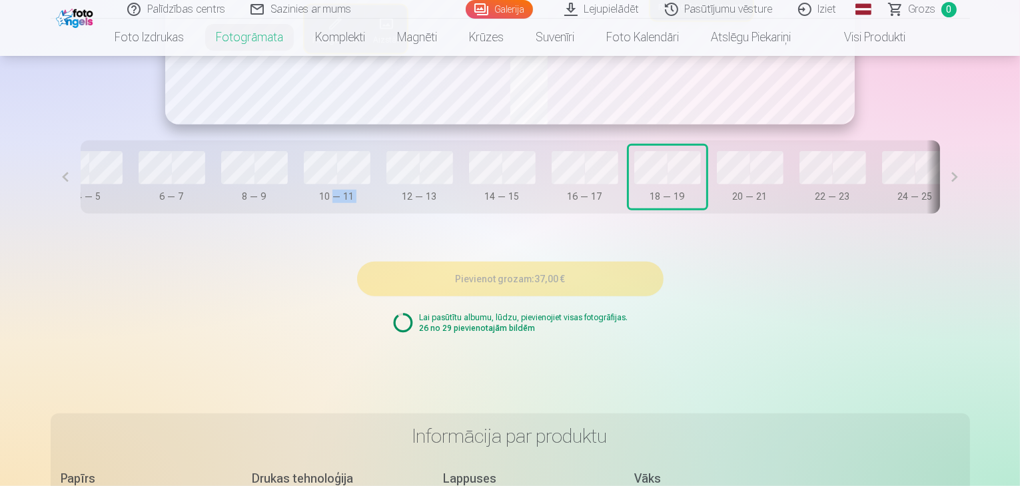
click at [970, 214] on button at bounding box center [955, 177] width 30 height 73
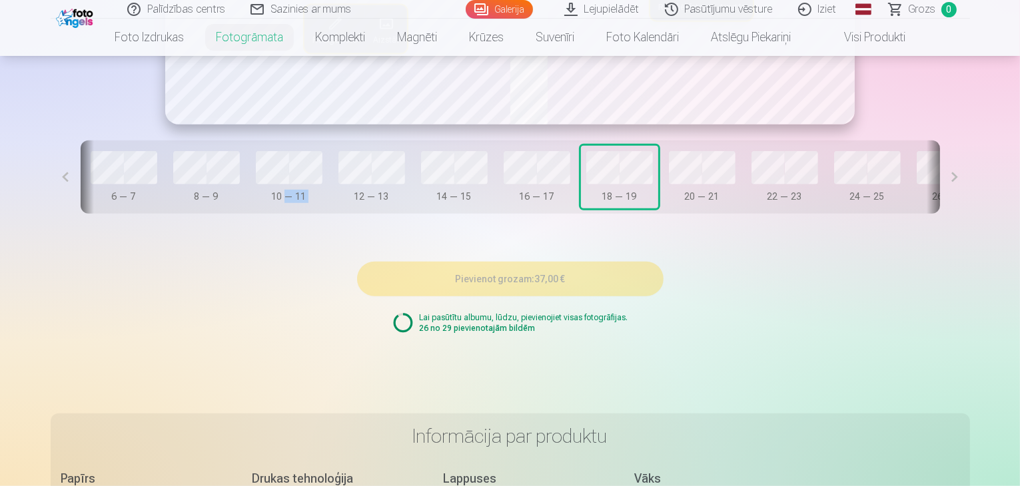
scroll to position [0, 361]
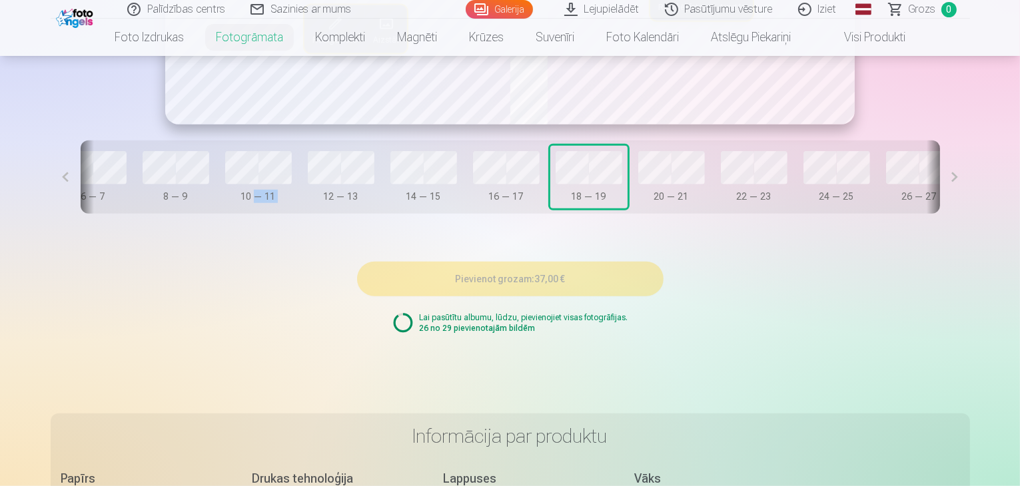
click at [970, 214] on button at bounding box center [955, 177] width 30 height 73
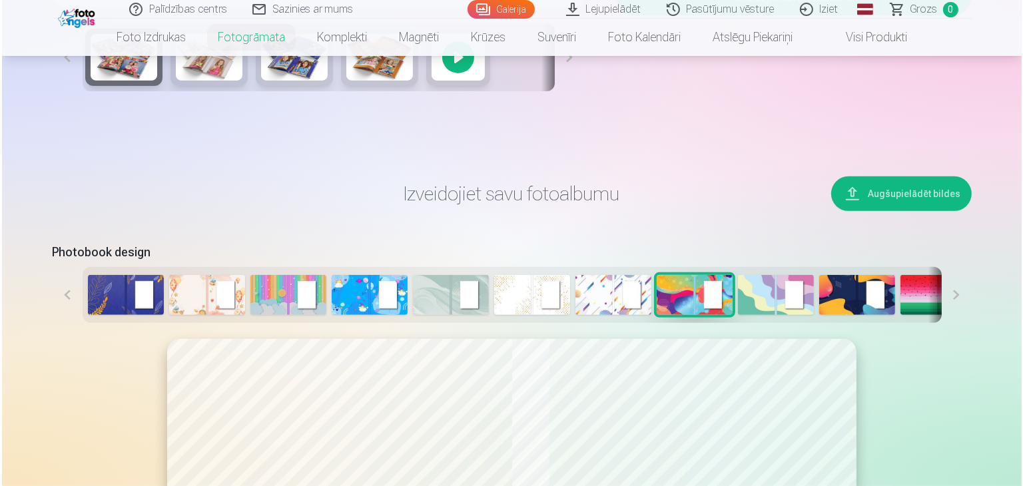
scroll to position [601, 0]
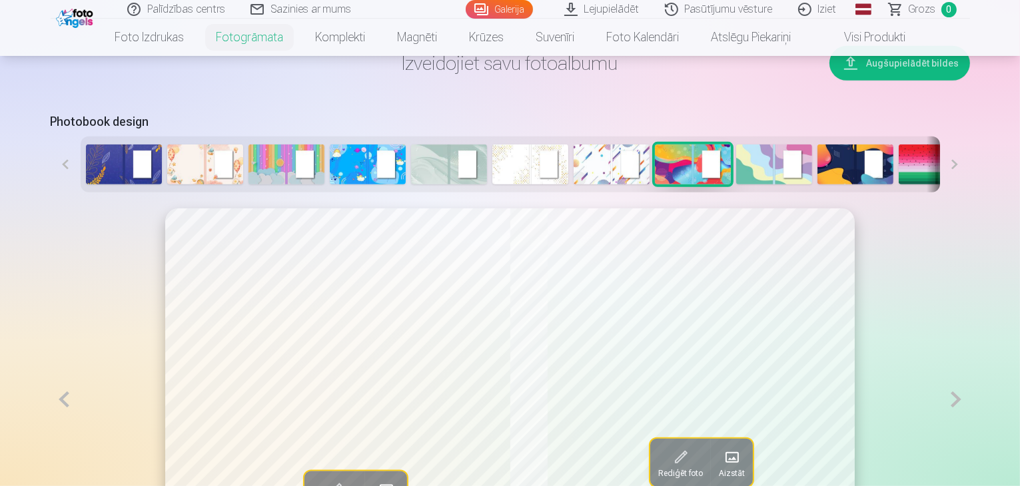
click at [970, 81] on button "Augšupielādēt bildes" at bounding box center [900, 63] width 141 height 35
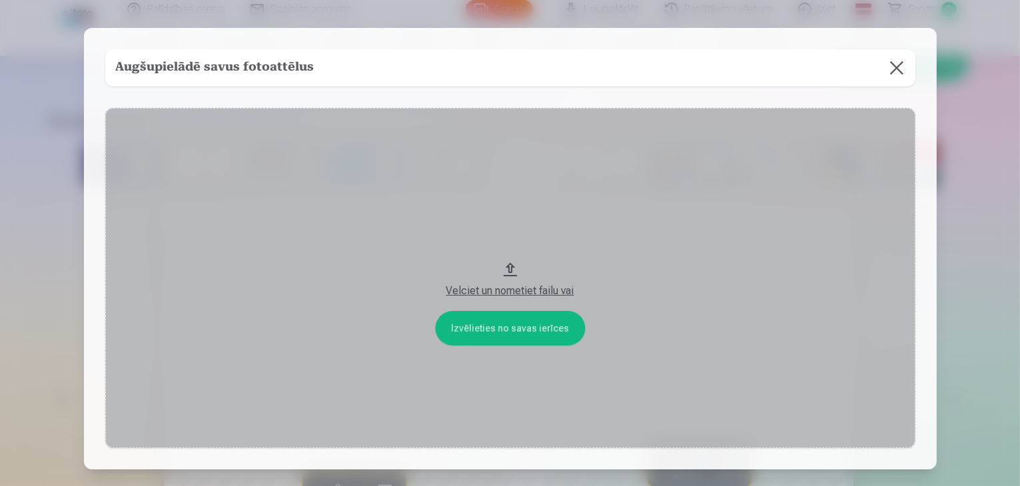
scroll to position [0, 358]
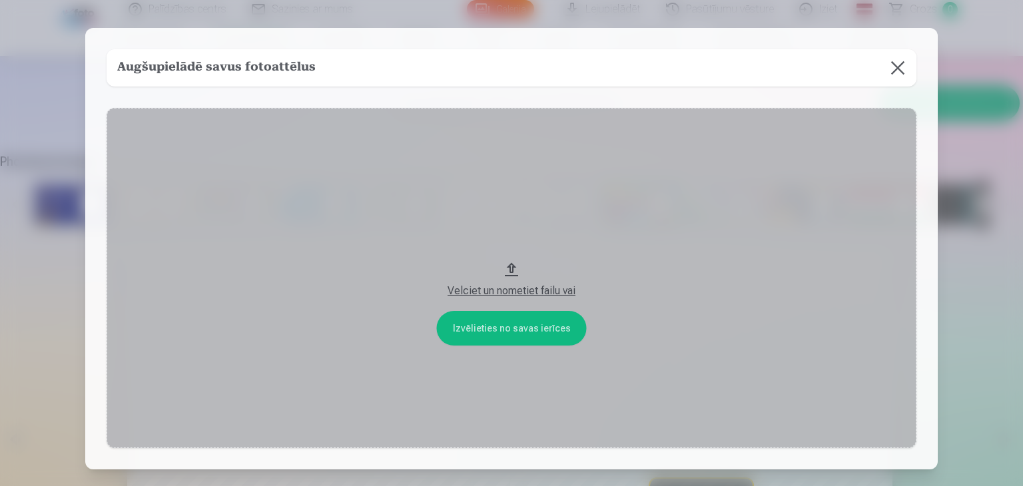
click at [503, 318] on button "Velciet un nometiet failu vai" at bounding box center [512, 278] width 810 height 340
click at [494, 329] on button "Velciet un nometiet failu vai" at bounding box center [512, 278] width 810 height 340
click at [896, 70] on button at bounding box center [898, 67] width 37 height 37
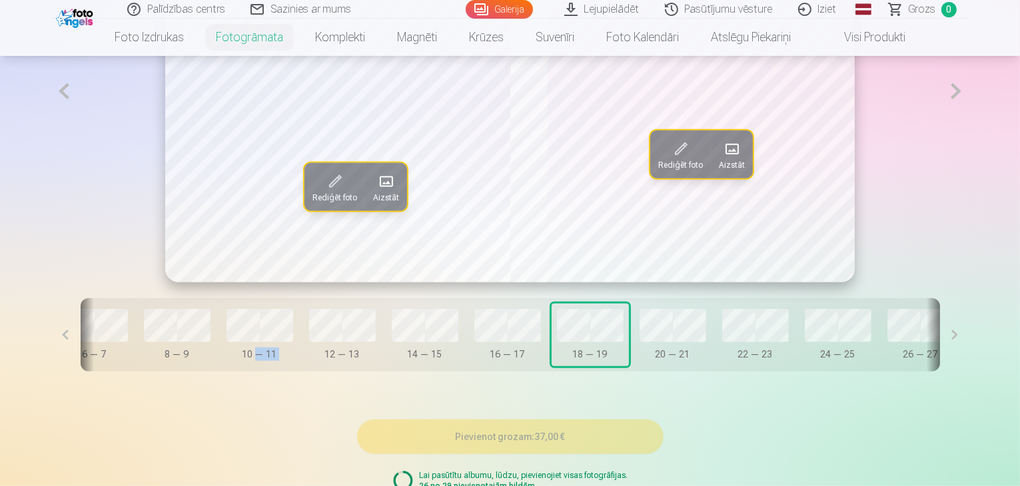
scroll to position [801, 0]
